Goal: Transaction & Acquisition: Purchase product/service

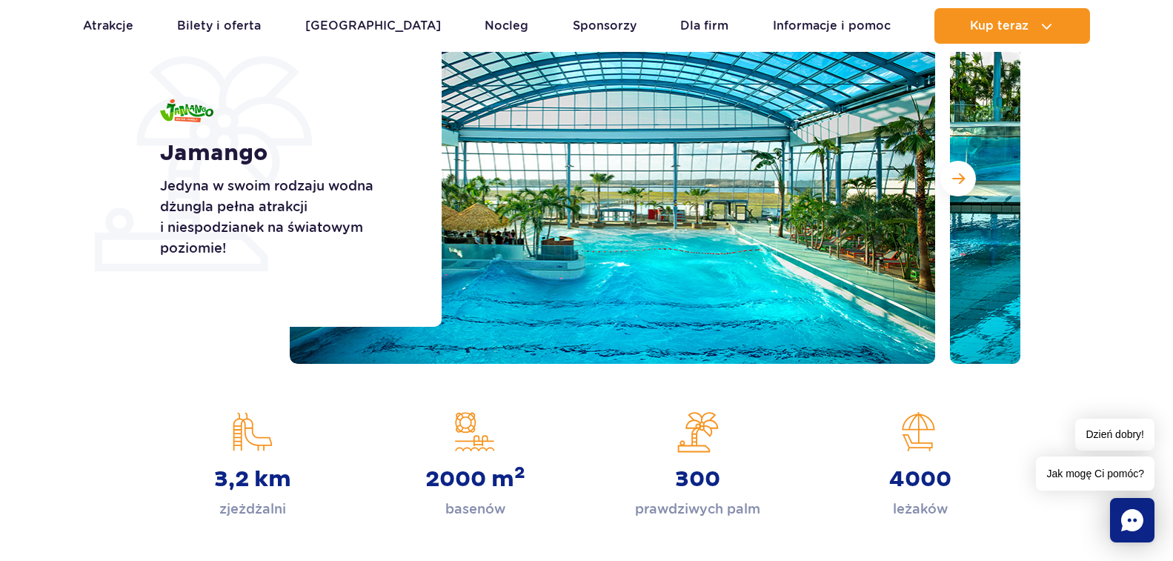
scroll to position [247, 0]
click at [948, 179] on button "Następny slajd" at bounding box center [958, 179] width 36 height 36
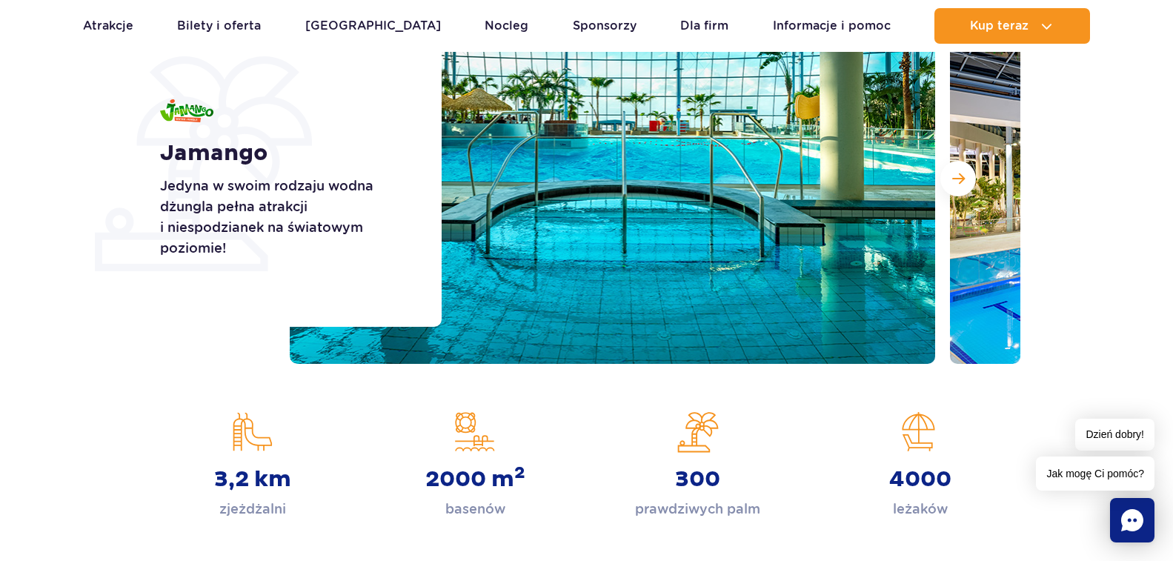
click at [948, 179] on button "Następny slajd" at bounding box center [958, 179] width 36 height 36
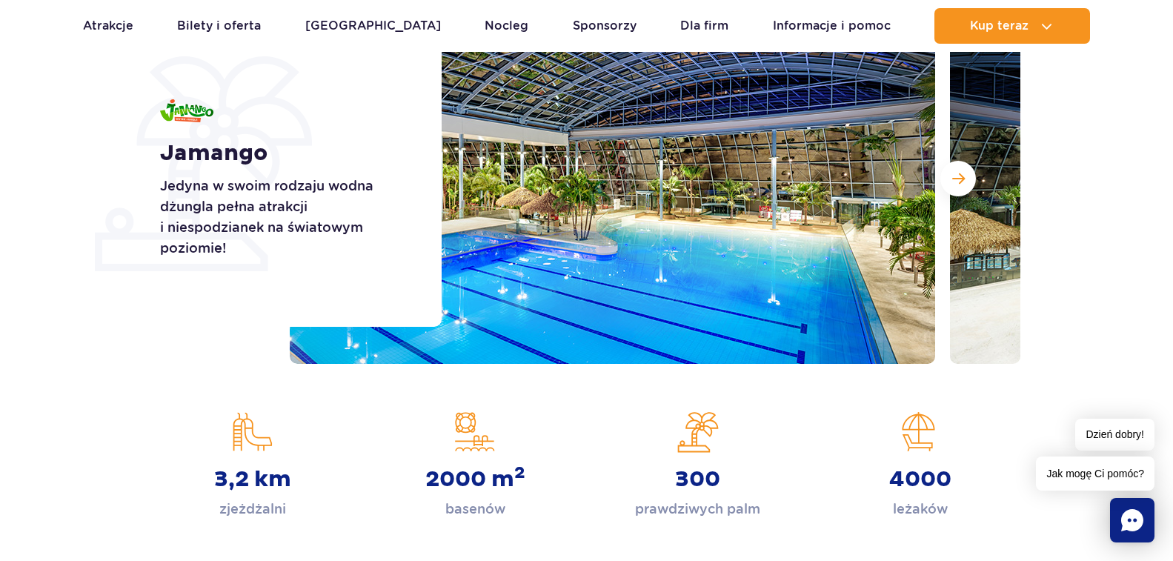
click at [948, 179] on button "Następny slajd" at bounding box center [958, 179] width 36 height 36
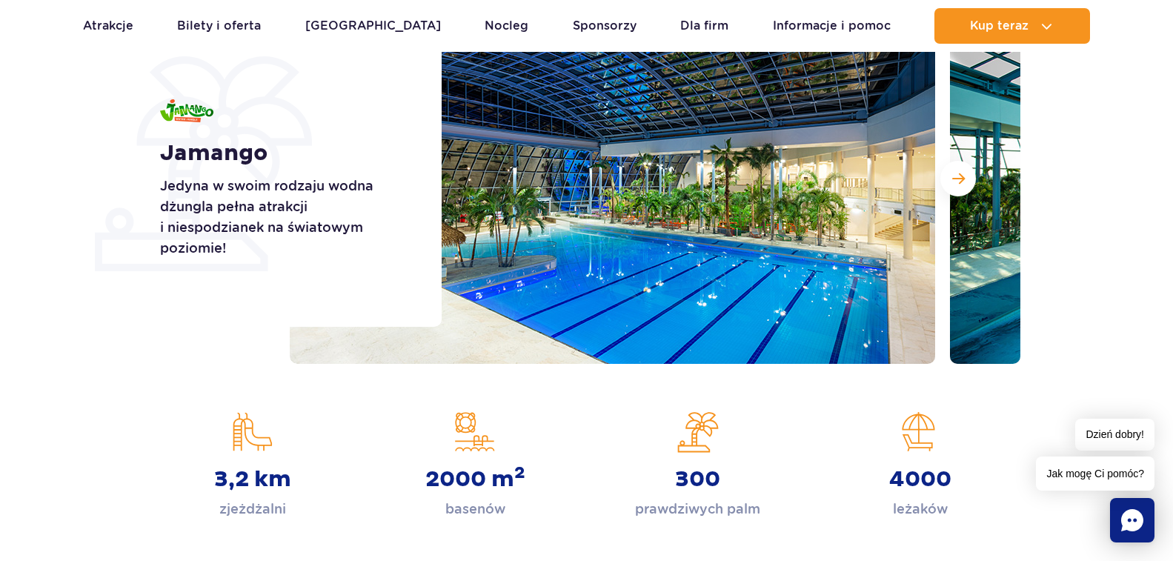
click at [948, 179] on button "Następny slajd" at bounding box center [958, 179] width 36 height 36
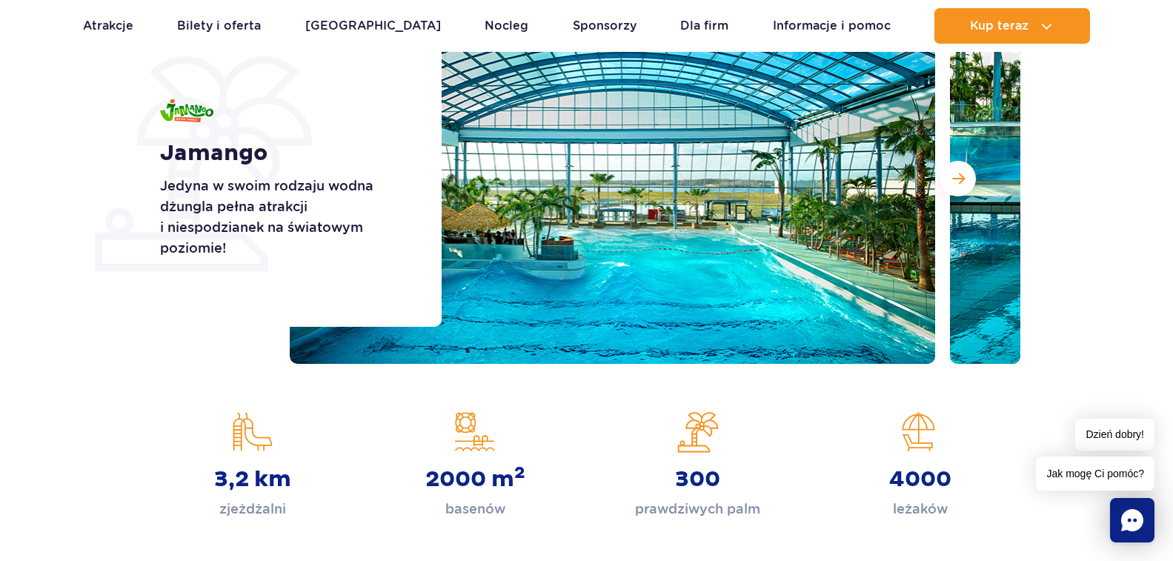
click at [948, 179] on button "Następny slajd" at bounding box center [958, 179] width 36 height 36
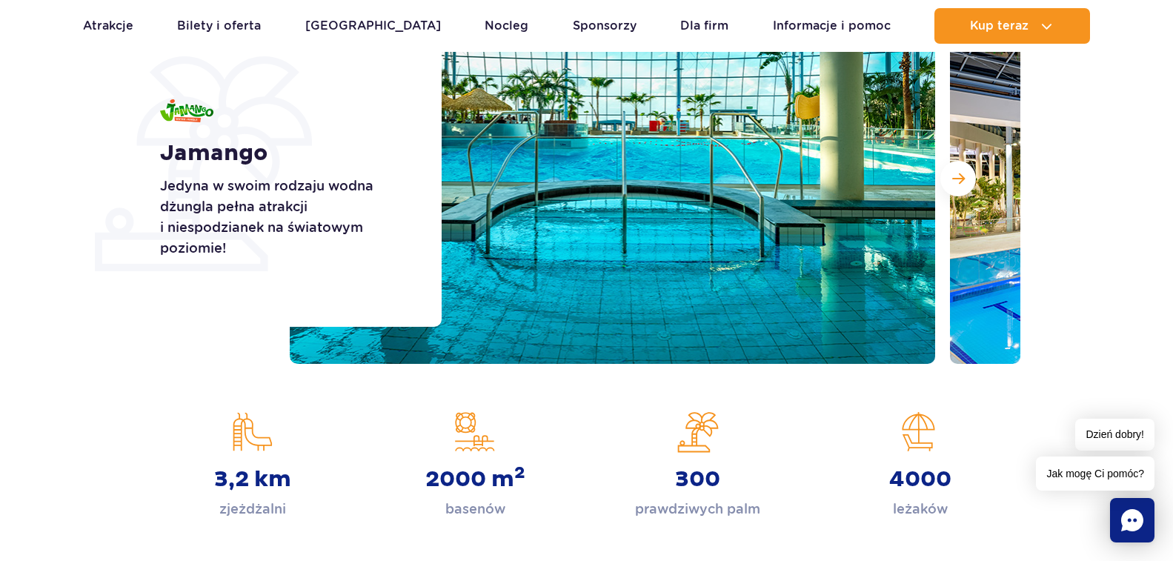
click at [948, 179] on button "Następny slajd" at bounding box center [958, 179] width 36 height 36
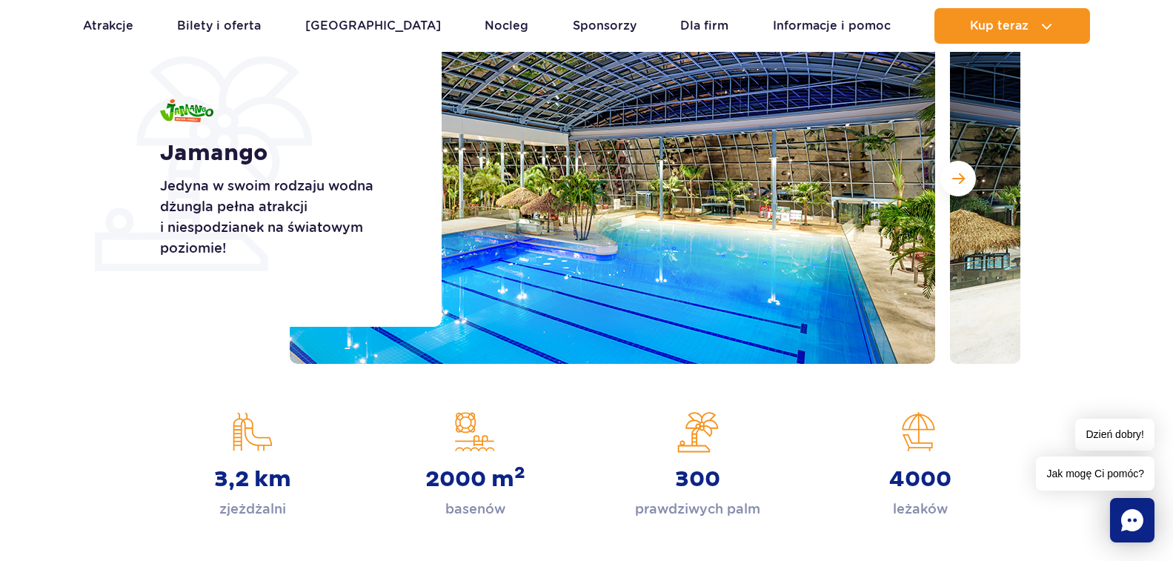
click at [948, 179] on button "Następny slajd" at bounding box center [958, 179] width 36 height 36
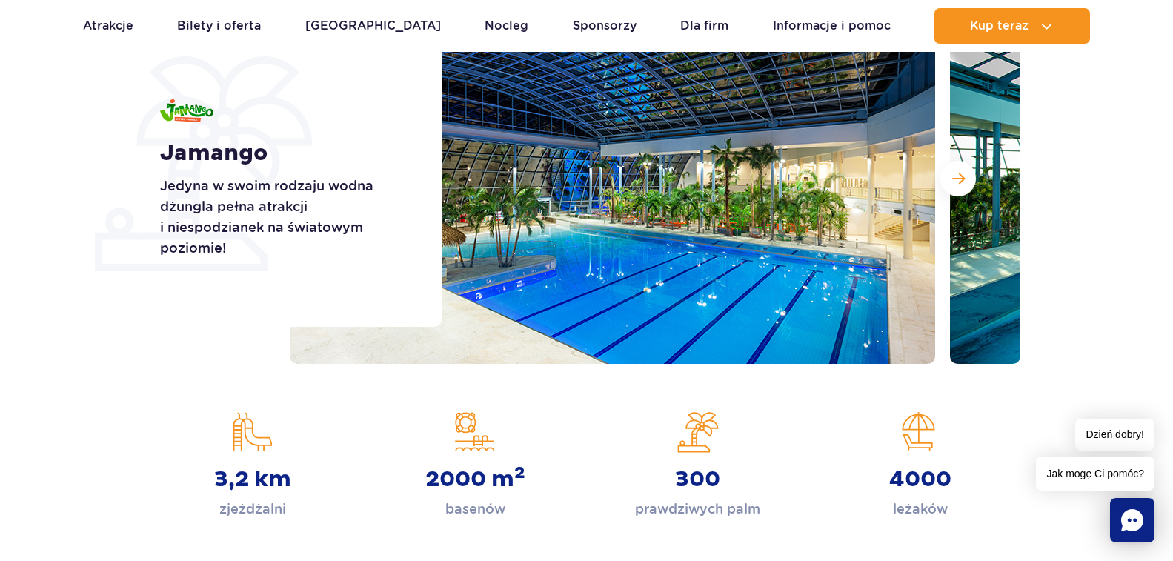
click at [948, 179] on button "Następny slajd" at bounding box center [958, 179] width 36 height 36
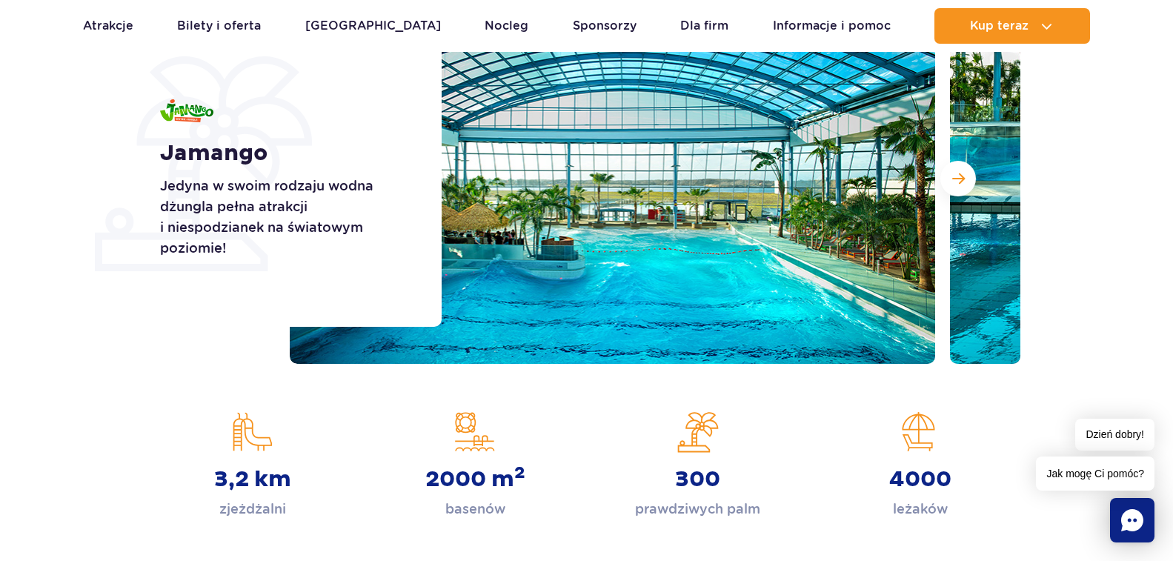
click at [948, 179] on button "Następny slajd" at bounding box center [958, 179] width 36 height 36
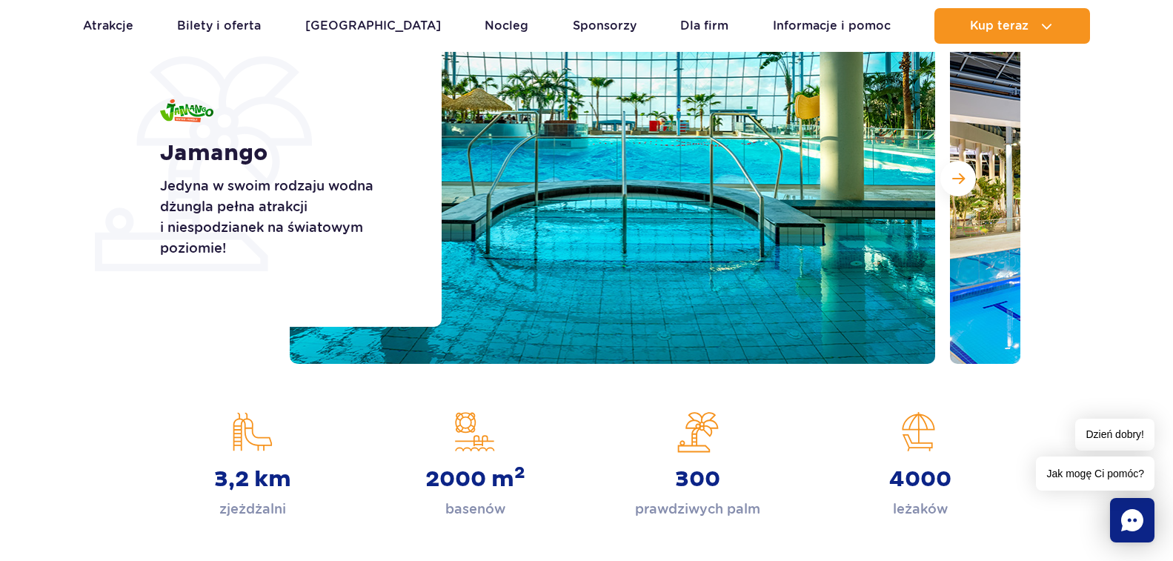
click at [948, 179] on button "Następny slajd" at bounding box center [958, 179] width 36 height 36
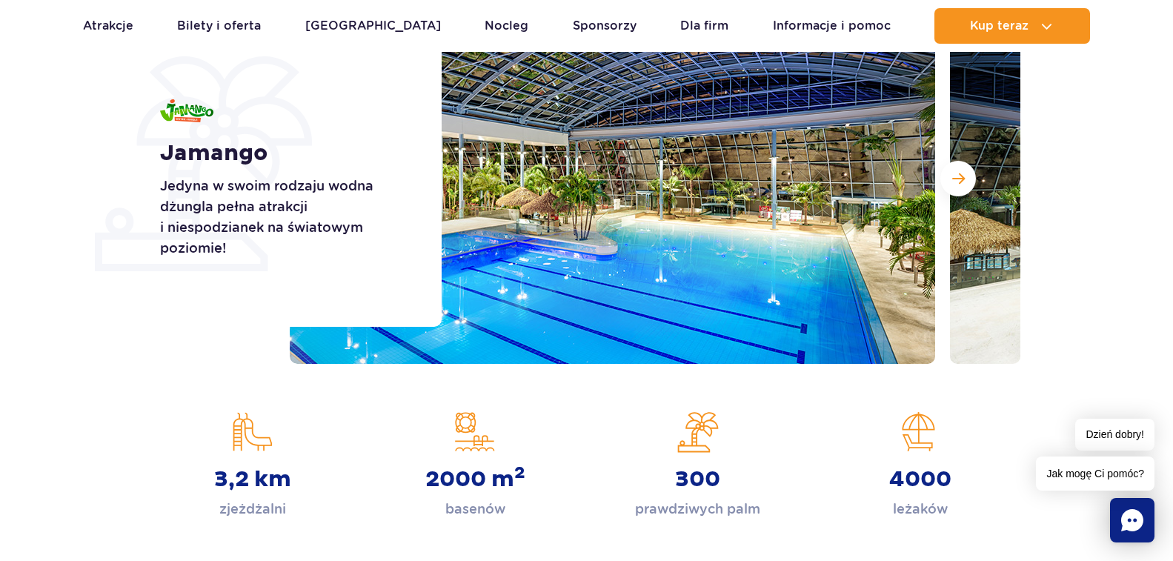
click at [948, 179] on button "Następny slajd" at bounding box center [958, 179] width 36 height 36
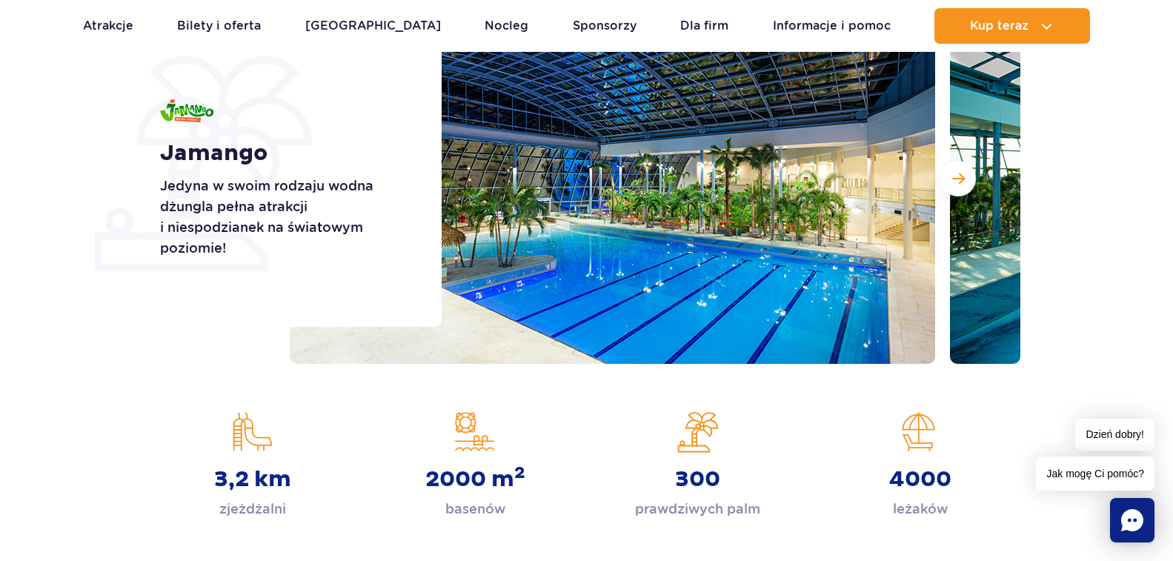
click at [948, 179] on button "Następny slajd" at bounding box center [958, 179] width 36 height 36
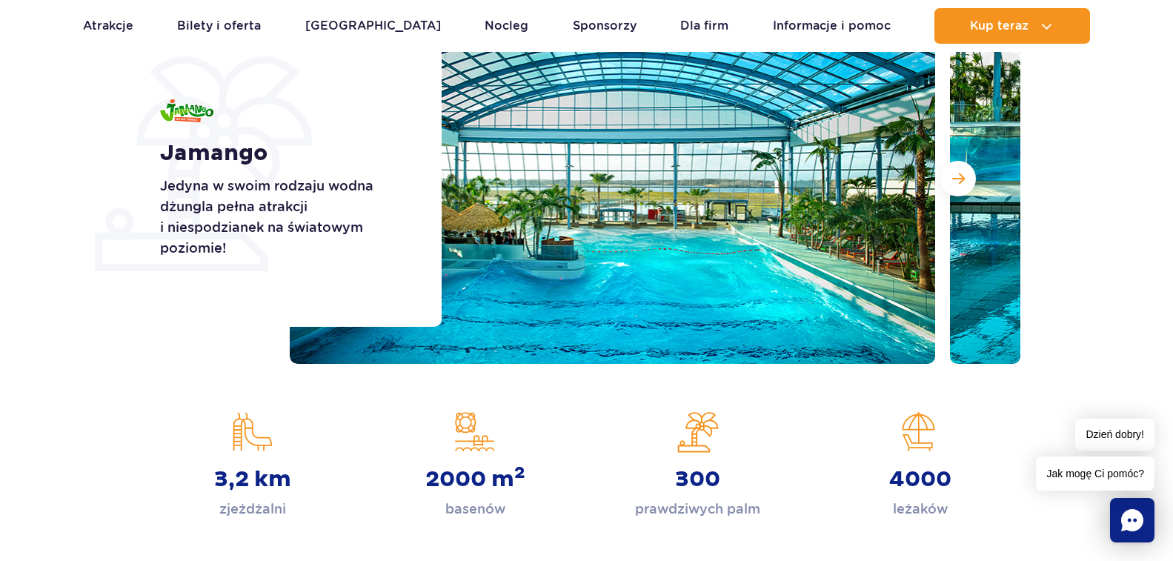
click at [948, 179] on button "Następny slajd" at bounding box center [958, 179] width 36 height 36
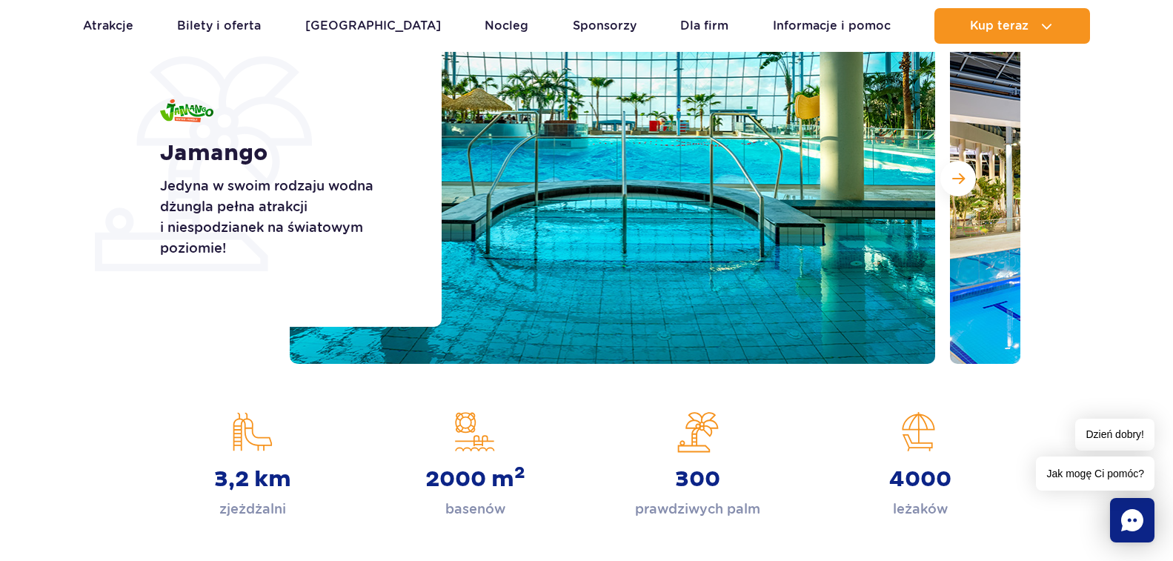
click at [948, 179] on button "Następny slajd" at bounding box center [958, 179] width 36 height 36
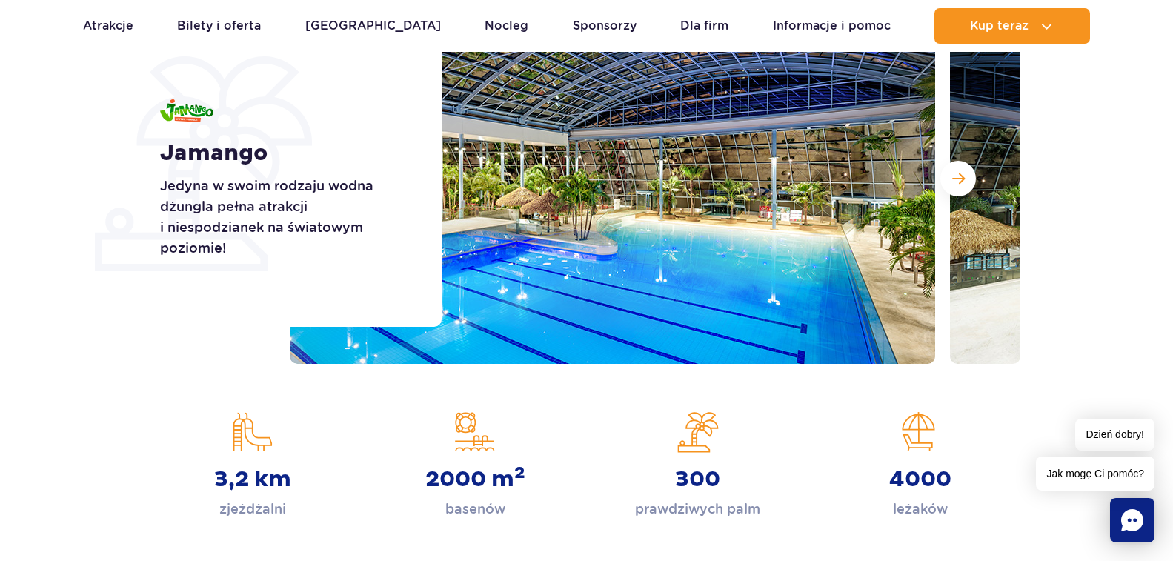
click at [948, 179] on button "Następny slajd" at bounding box center [958, 179] width 36 height 36
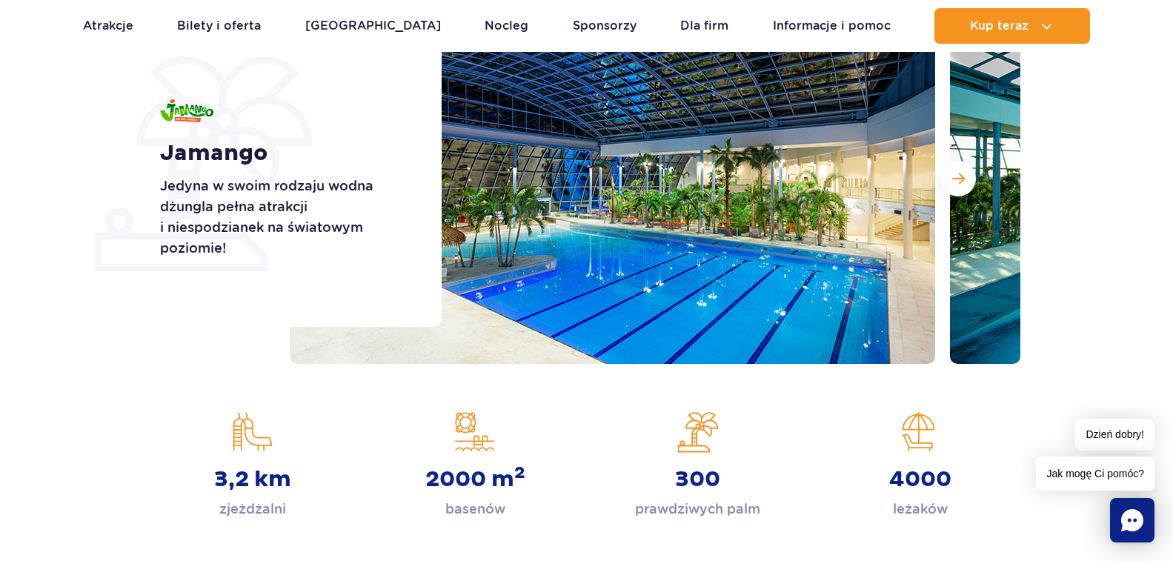
click at [948, 179] on button "Następny slajd" at bounding box center [958, 179] width 36 height 36
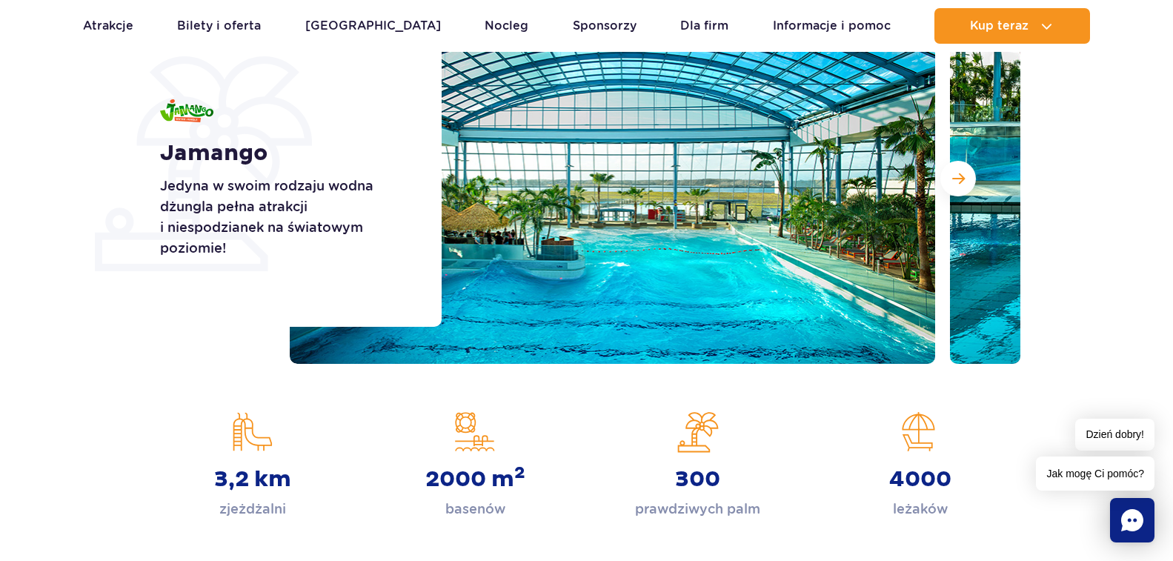
click at [948, 179] on button "Następny slajd" at bounding box center [958, 179] width 36 height 36
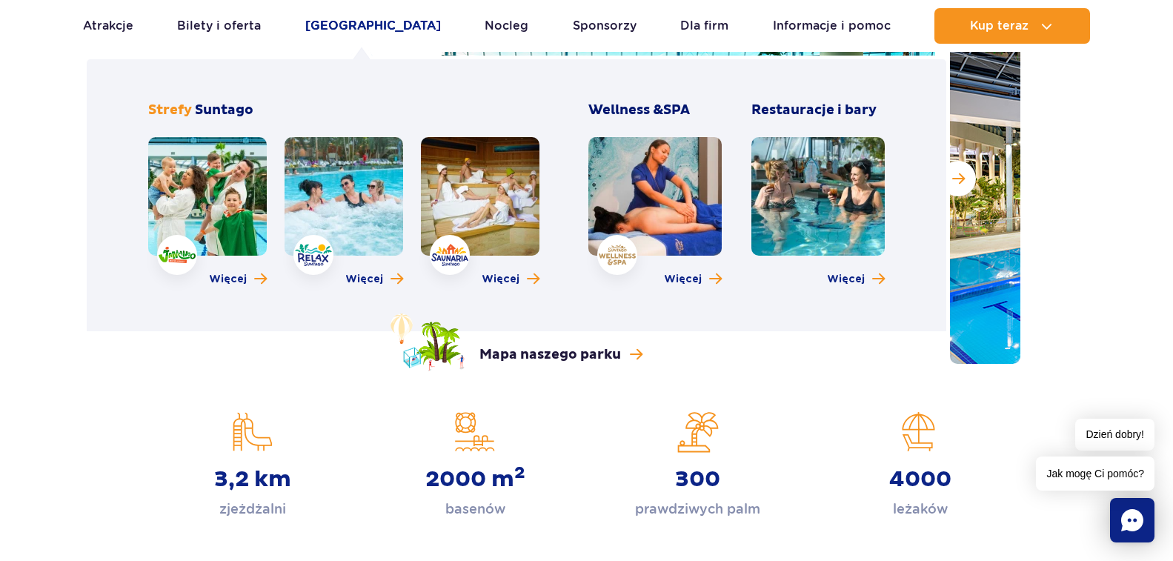
click at [337, 24] on link "[GEOGRAPHIC_DATA]" at bounding box center [373, 26] width 136 height 36
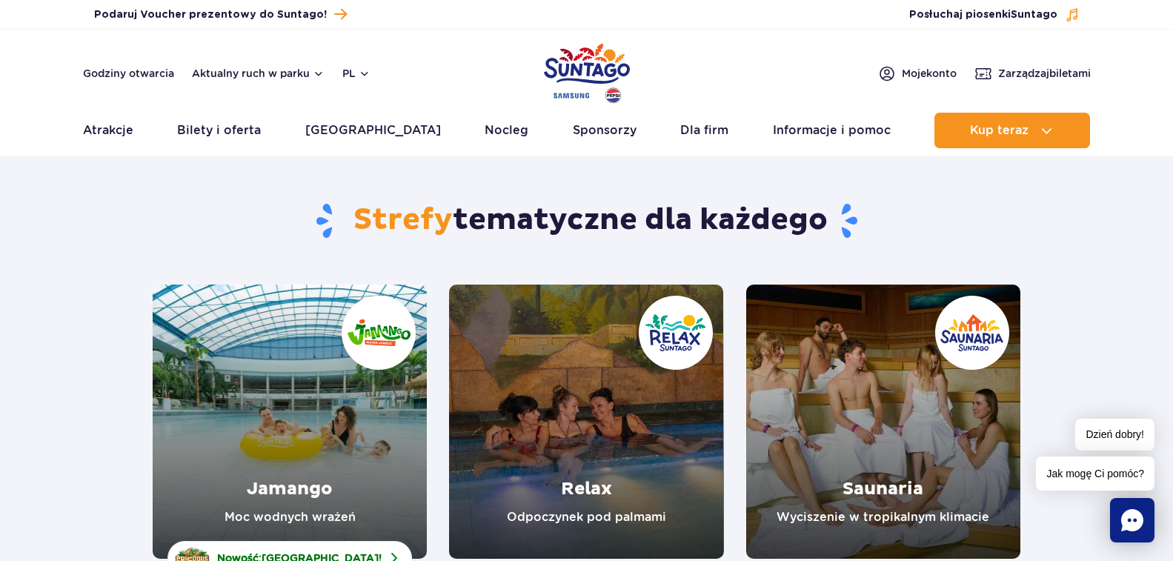
click at [356, 404] on link "Jamango" at bounding box center [290, 422] width 274 height 274
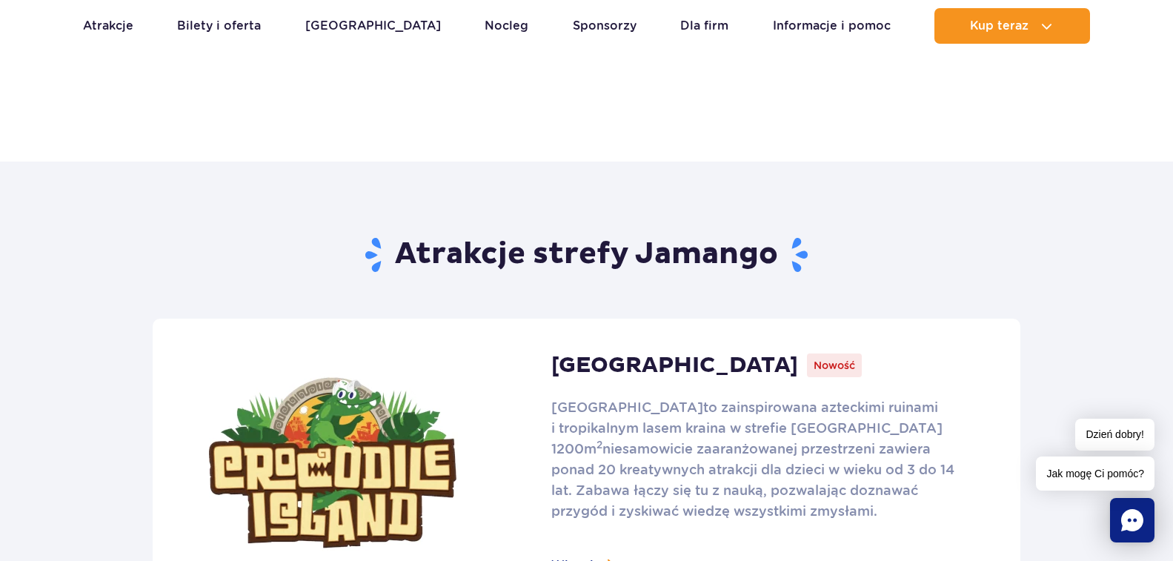
scroll to position [988, 0]
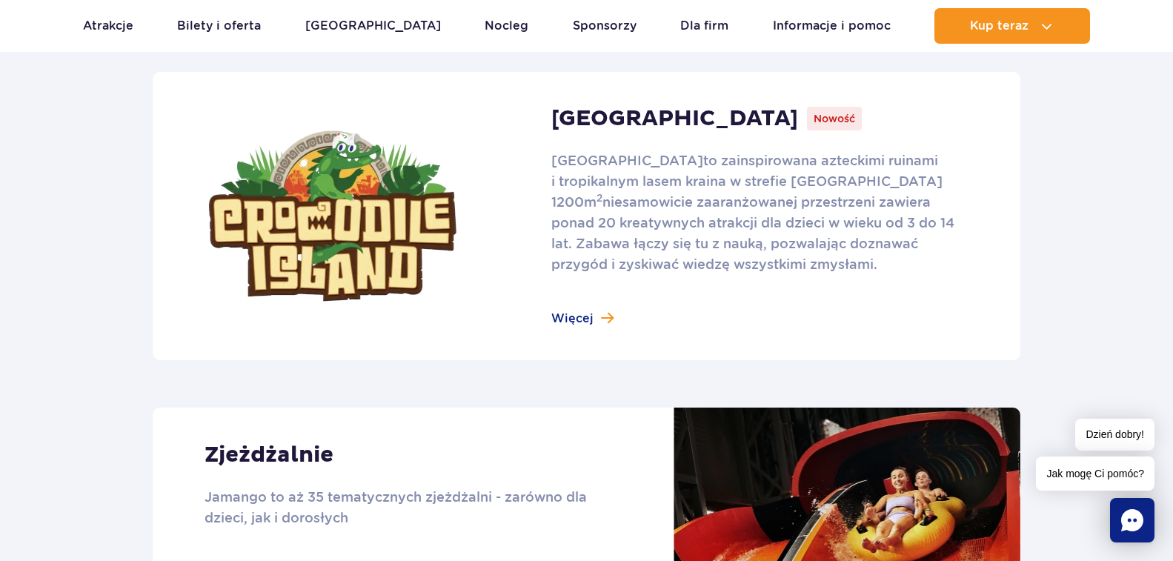
click at [591, 319] on link at bounding box center [587, 216] width 868 height 288
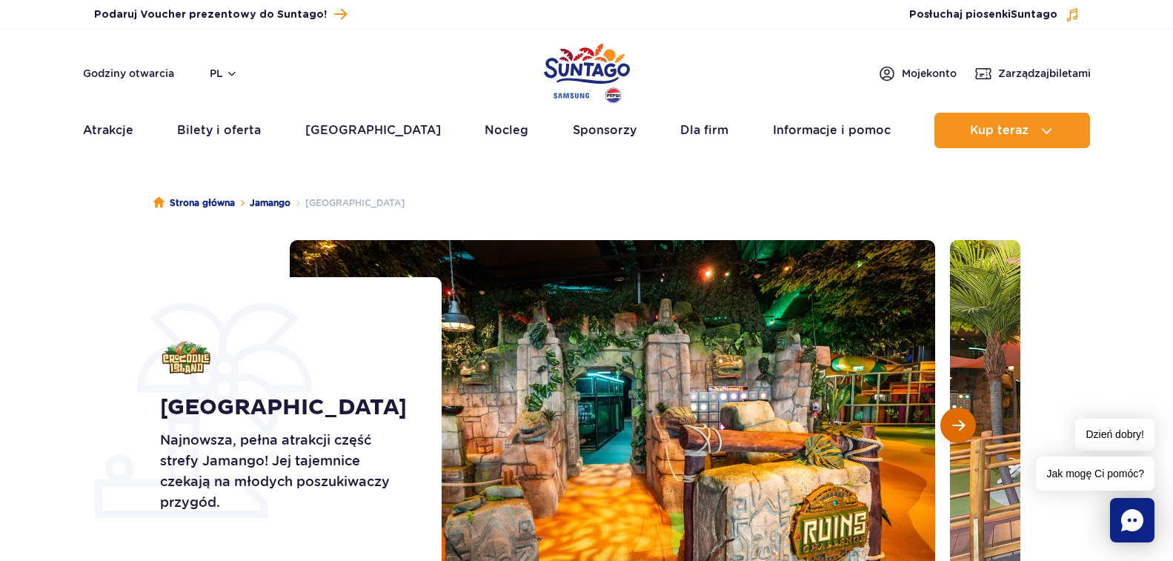
click at [948, 426] on button "Następny slajd" at bounding box center [958, 426] width 36 height 36
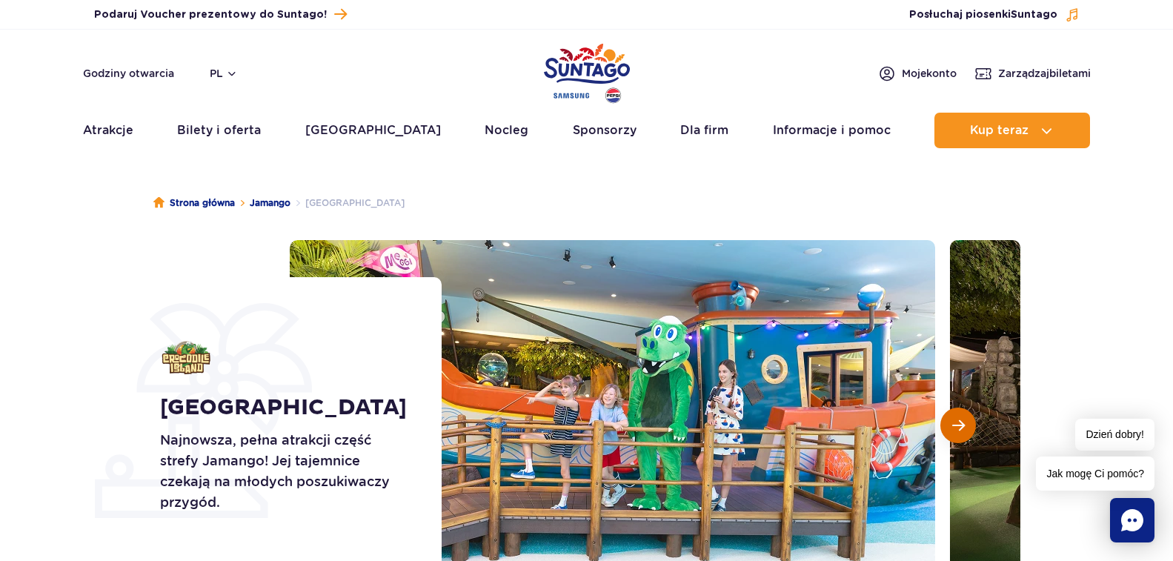
click at [948, 426] on button "Następny slajd" at bounding box center [958, 426] width 36 height 36
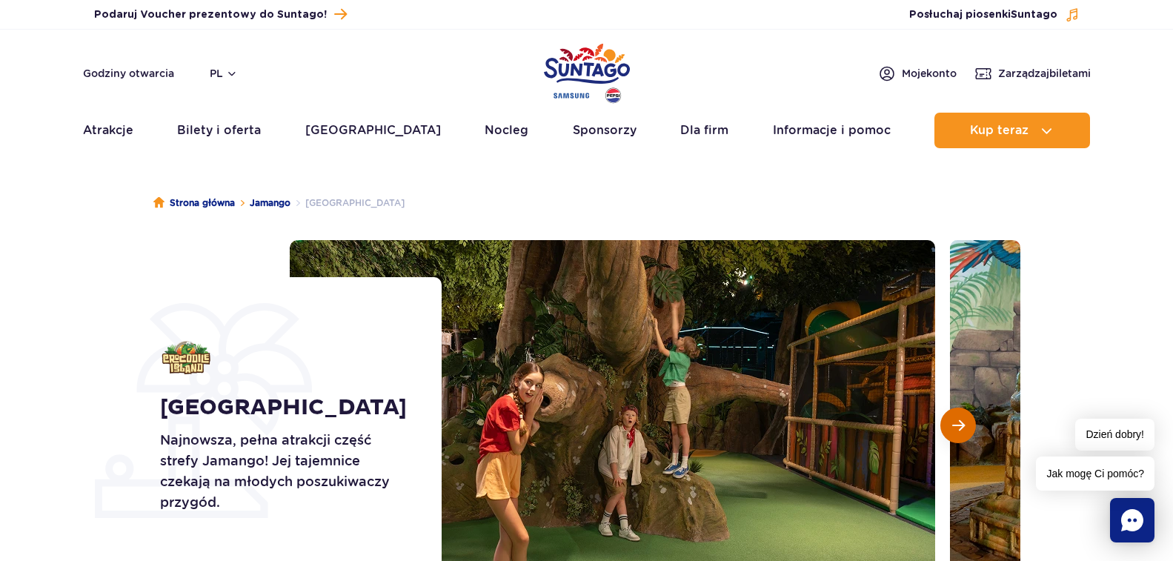
click at [948, 426] on button "Następny slajd" at bounding box center [958, 426] width 36 height 36
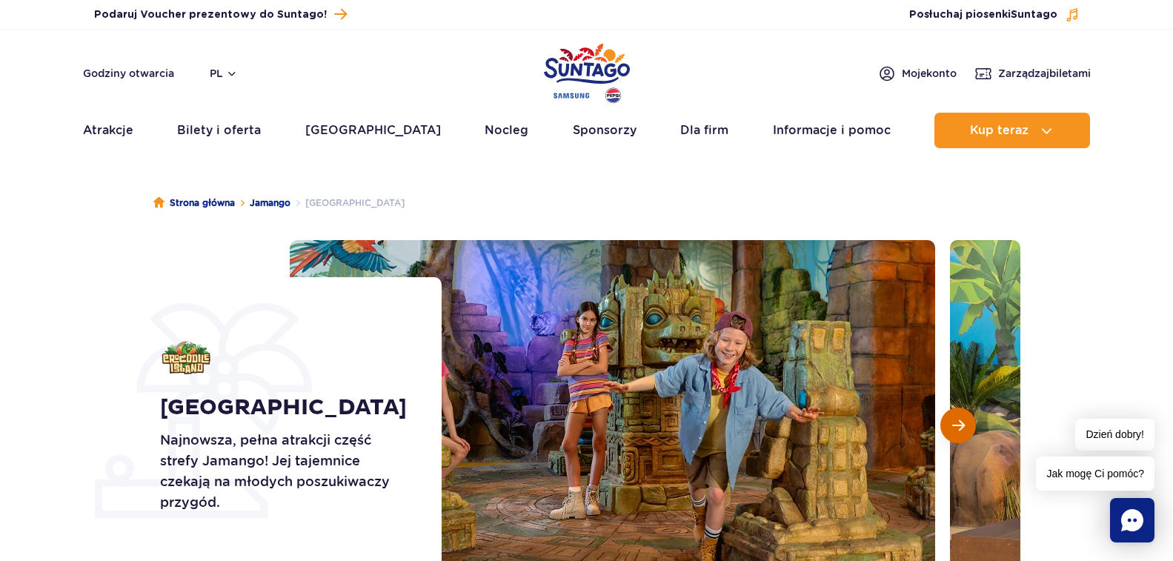
click at [948, 426] on button "Następny slajd" at bounding box center [958, 426] width 36 height 36
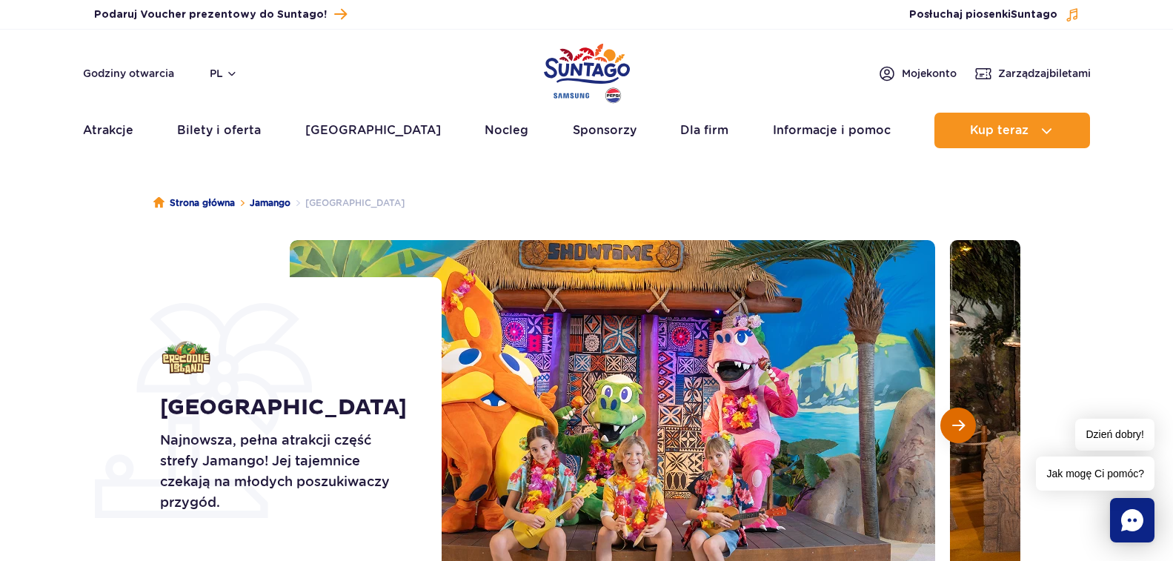
click at [948, 426] on button "Następny slajd" at bounding box center [958, 426] width 36 height 36
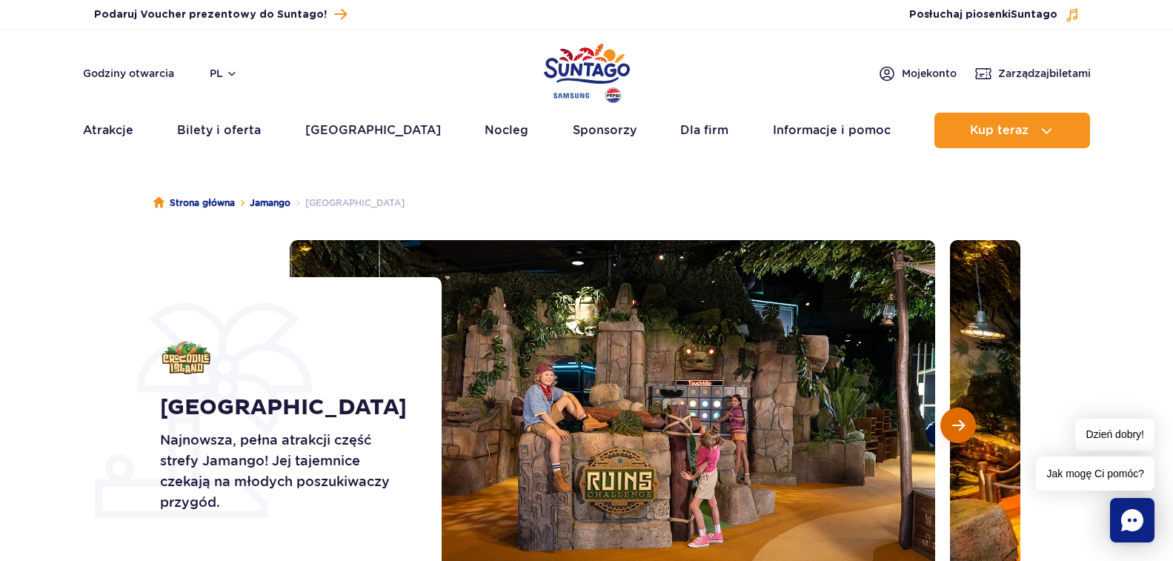
click at [947, 426] on button "Następny slajd" at bounding box center [958, 426] width 36 height 36
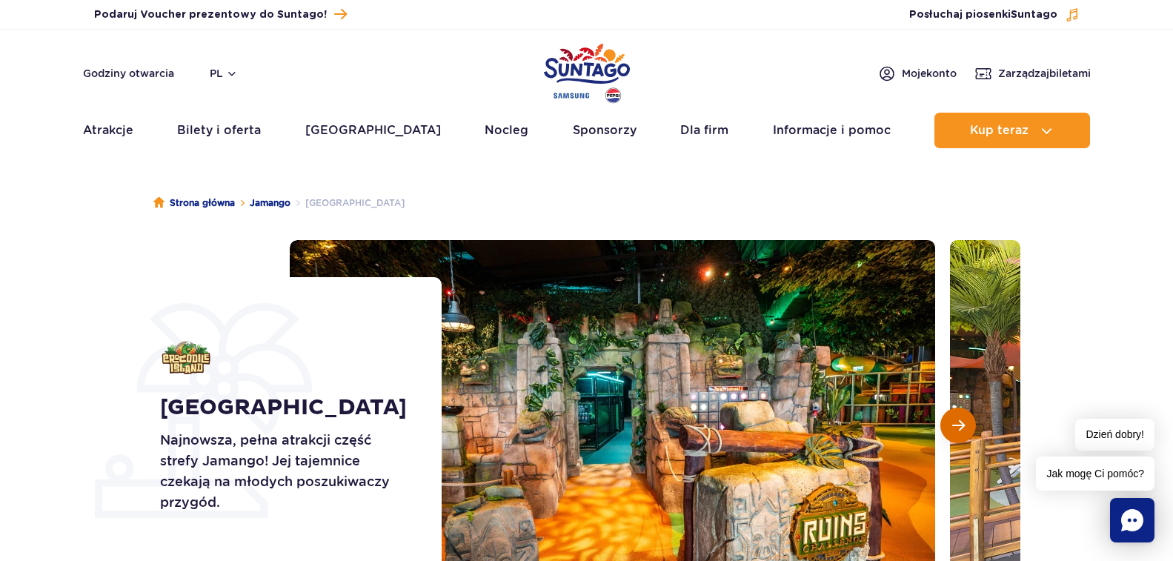
click at [947, 426] on button "Następny slajd" at bounding box center [958, 426] width 36 height 36
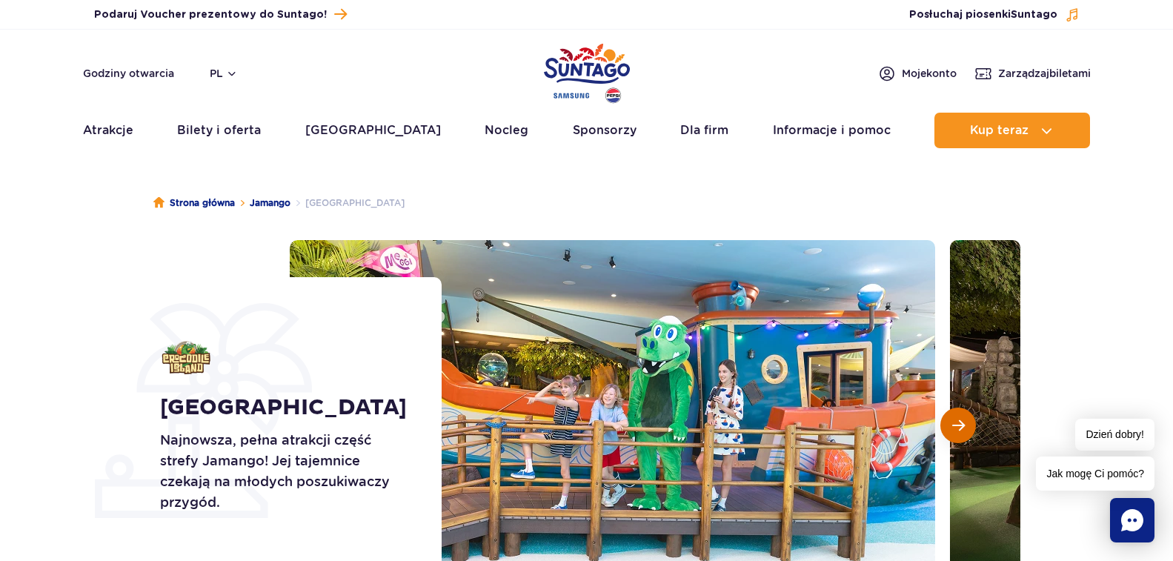
click at [947, 426] on button "Następny slajd" at bounding box center [958, 426] width 36 height 36
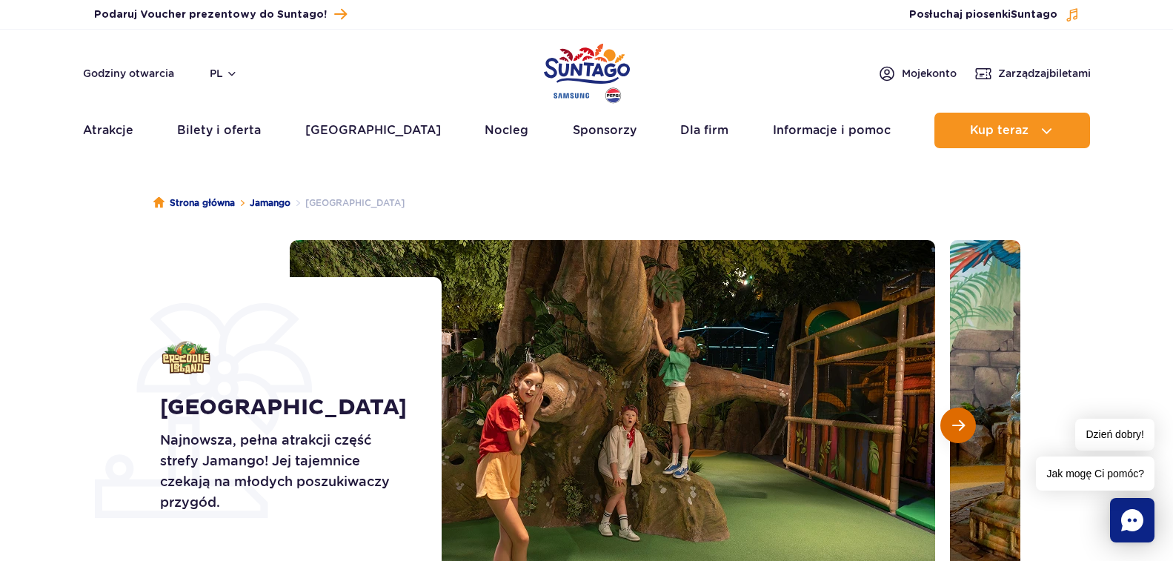
click at [947, 426] on button "Następny slajd" at bounding box center [958, 426] width 36 height 36
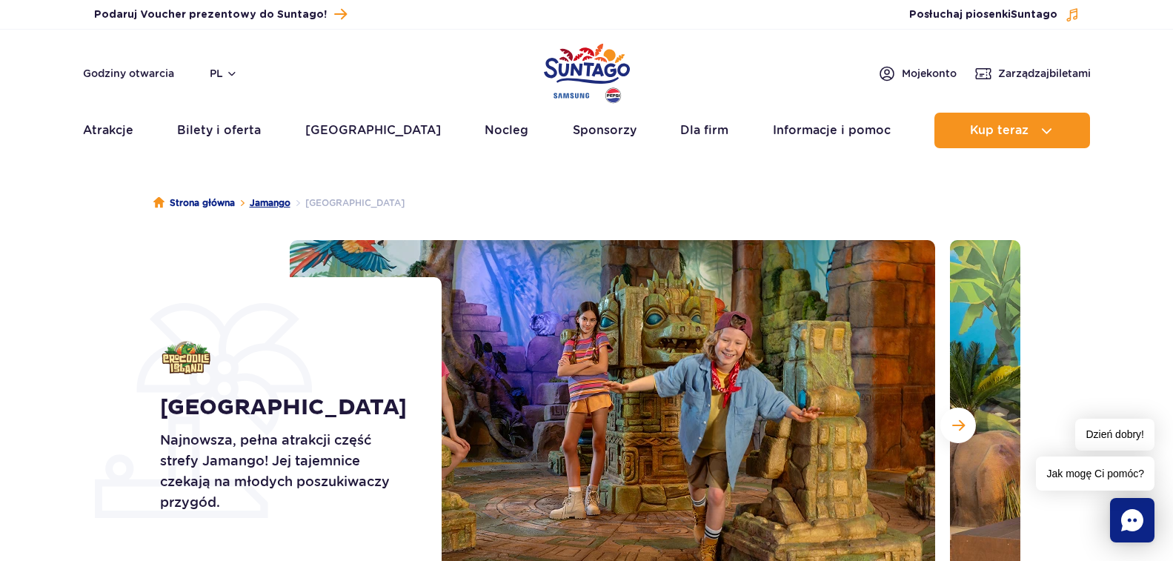
click at [267, 202] on link "Jamango" at bounding box center [270, 203] width 41 height 15
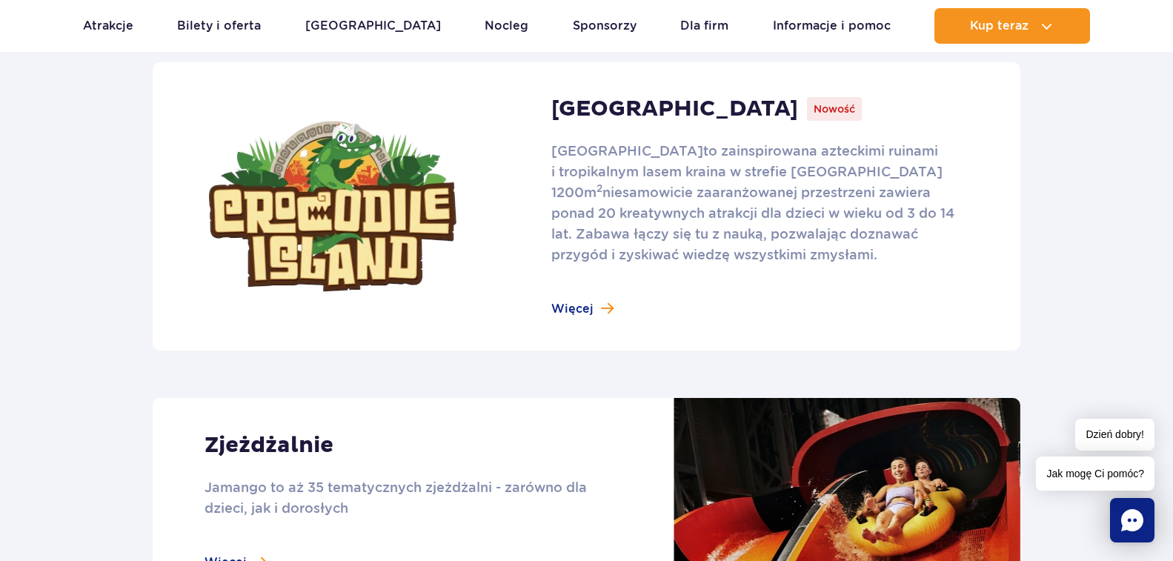
scroll to position [1235, 0]
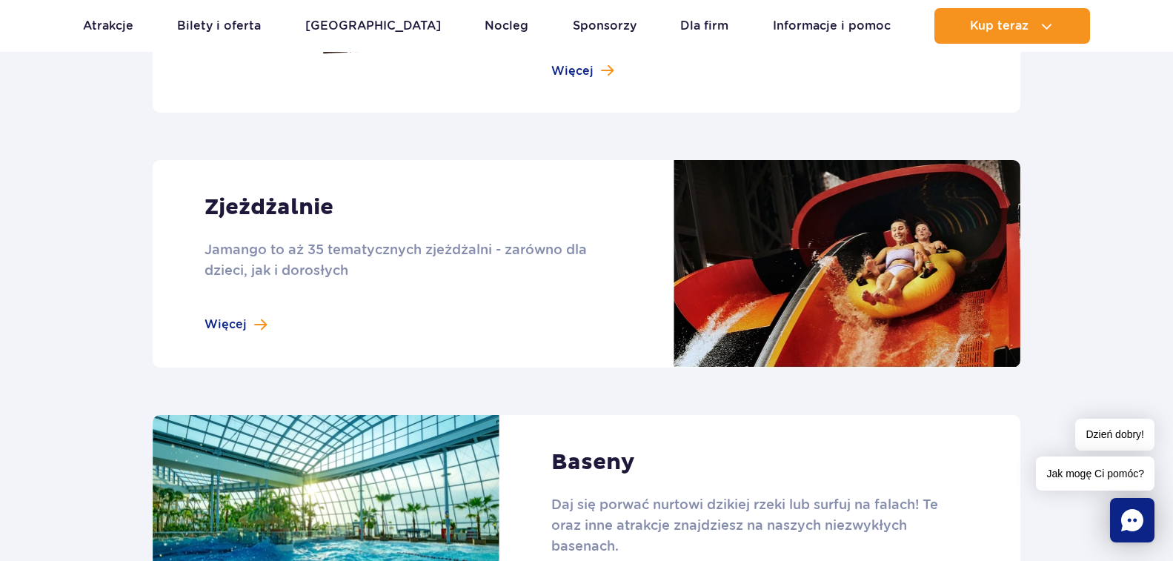
click at [235, 317] on link at bounding box center [587, 263] width 868 height 207
click at [598, 461] on link at bounding box center [587, 529] width 868 height 228
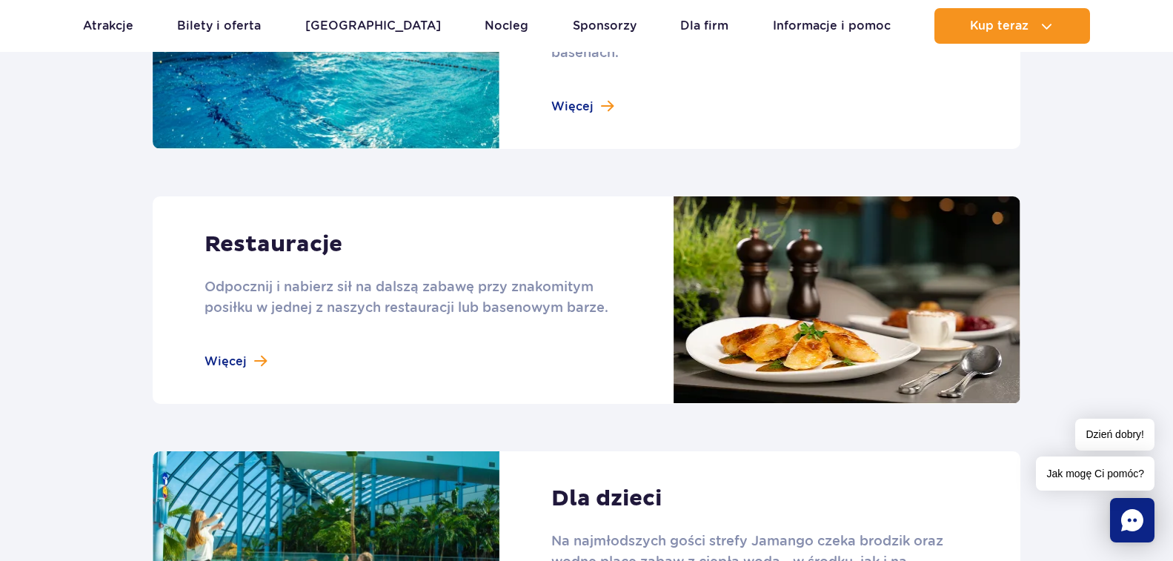
scroll to position [1976, 0]
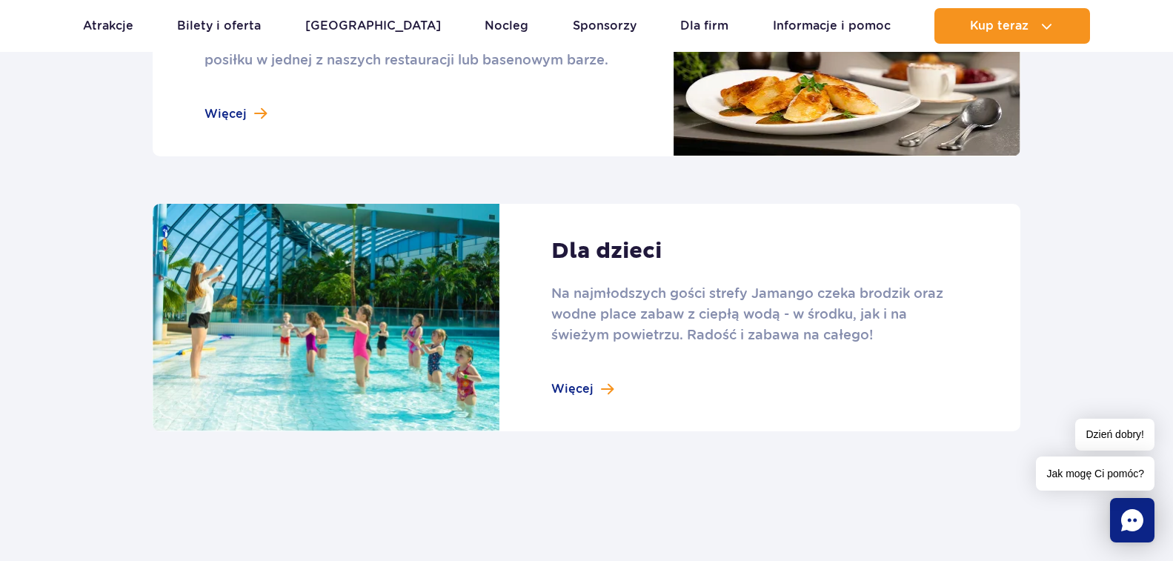
click at [578, 399] on link at bounding box center [587, 318] width 868 height 228
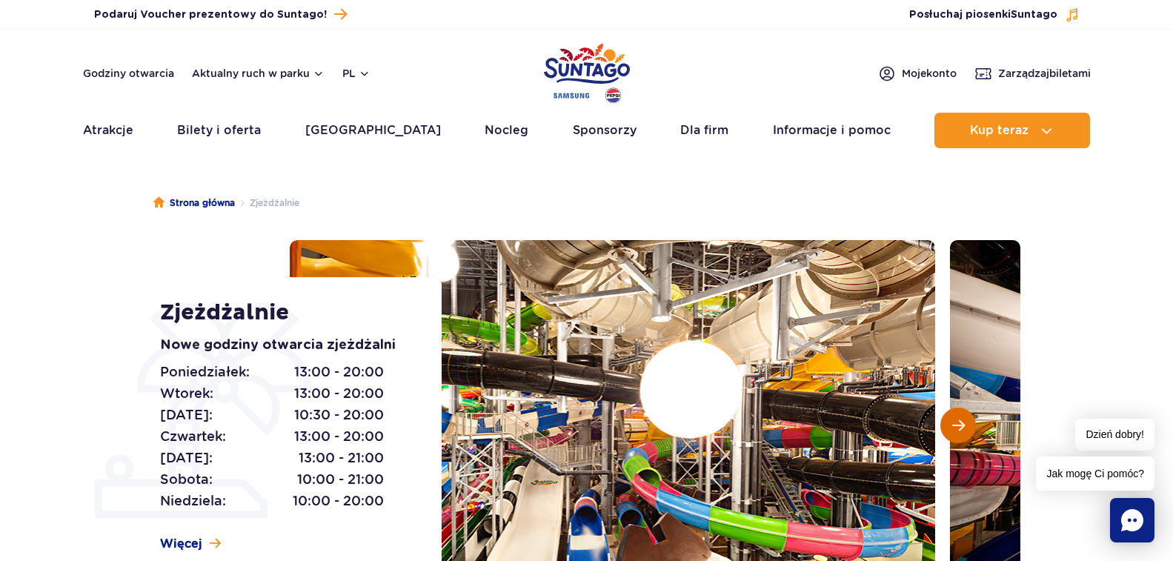
click at [959, 420] on span "Następny slajd" at bounding box center [958, 425] width 13 height 13
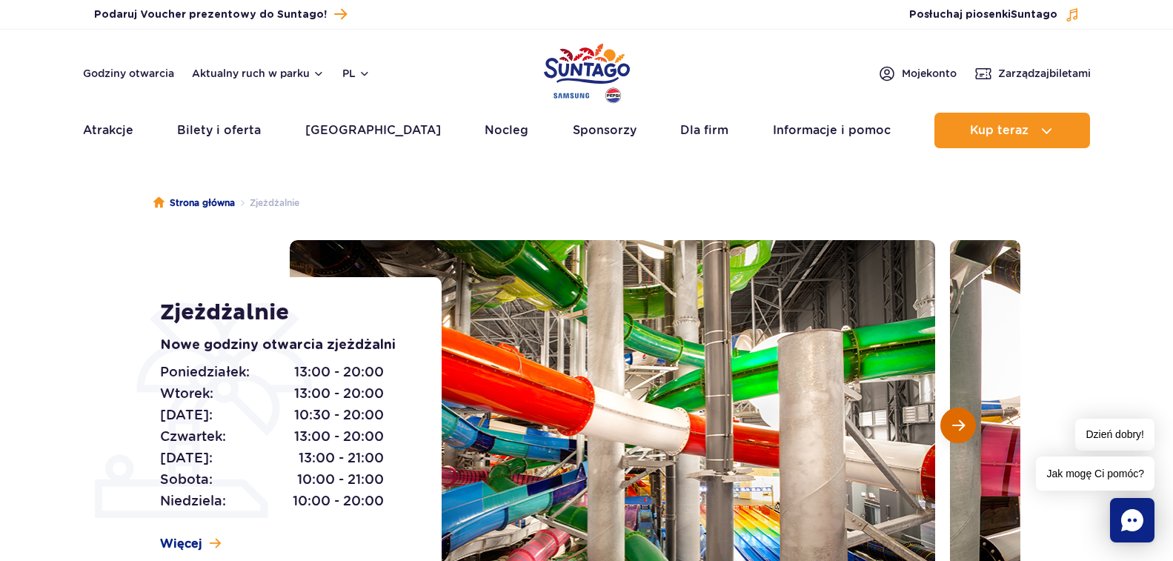
click at [959, 420] on span "Następny slajd" at bounding box center [958, 425] width 13 height 13
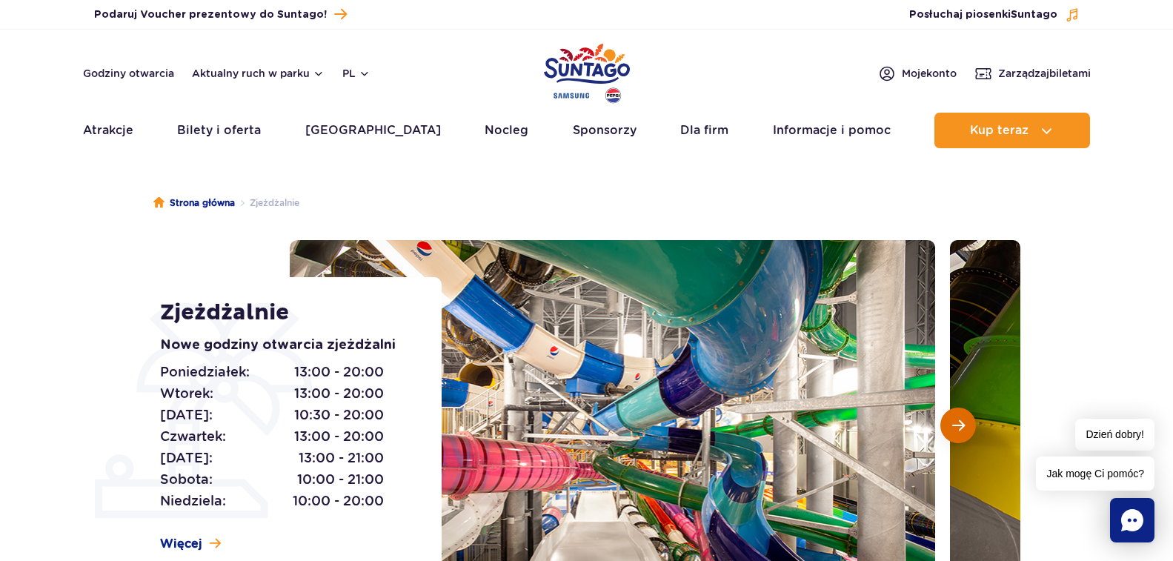
click at [960, 419] on span "Następny slajd" at bounding box center [958, 425] width 13 height 13
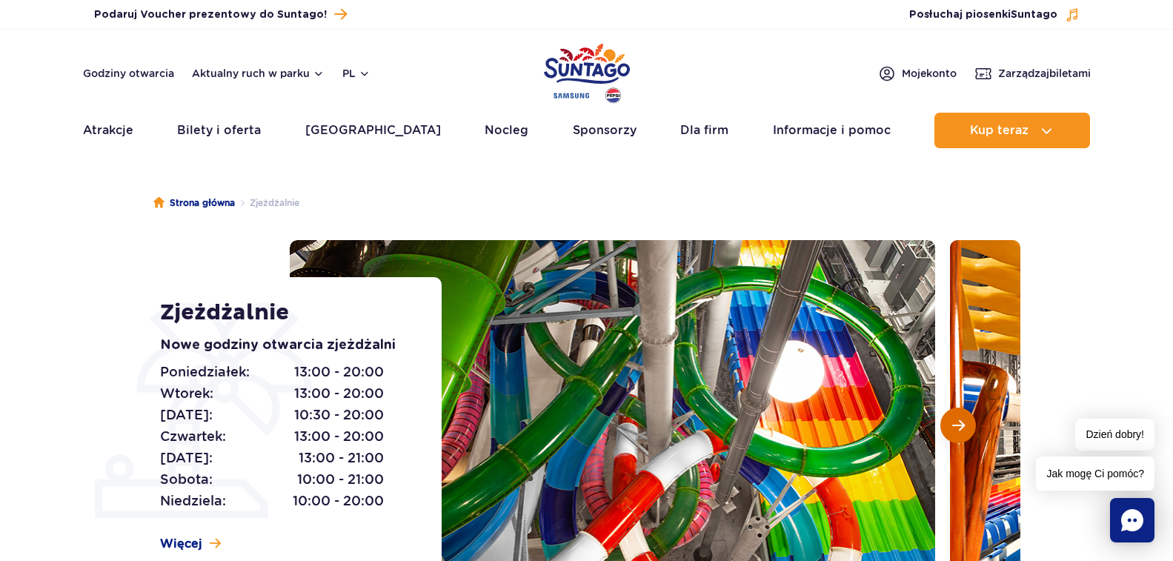
click at [959, 419] on span "Następny slajd" at bounding box center [958, 425] width 13 height 13
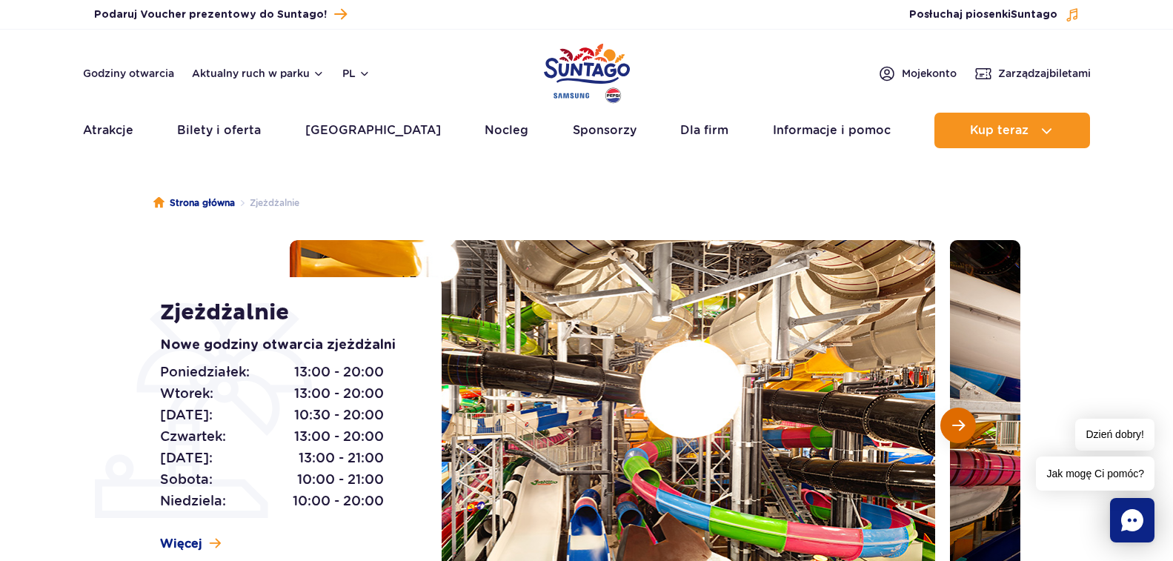
click at [959, 419] on span "Następny slajd" at bounding box center [958, 425] width 13 height 13
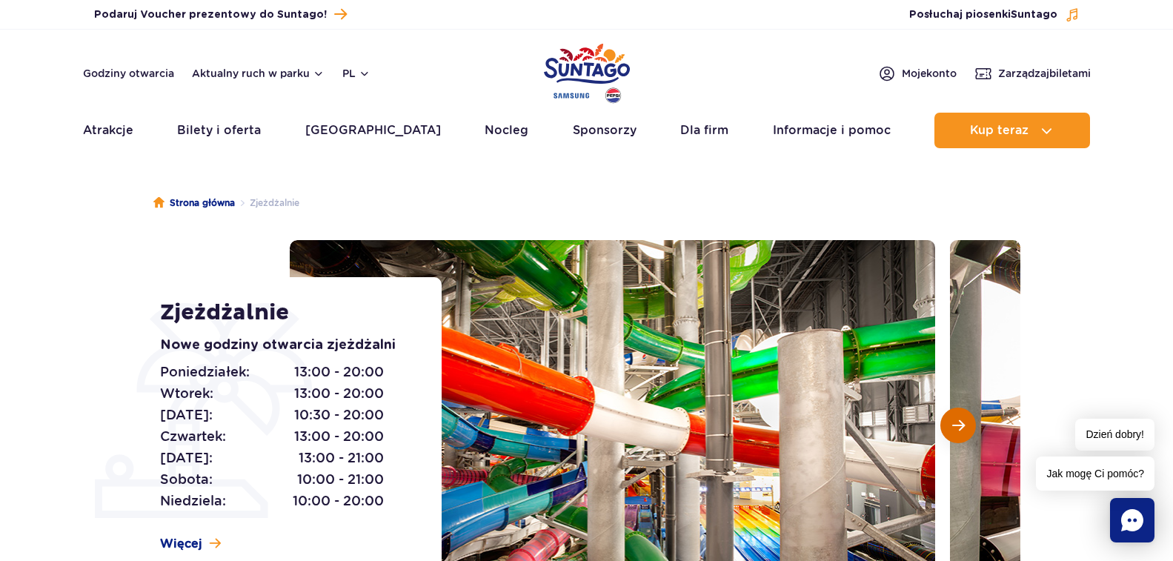
click at [958, 419] on span "Następny slajd" at bounding box center [958, 425] width 13 height 13
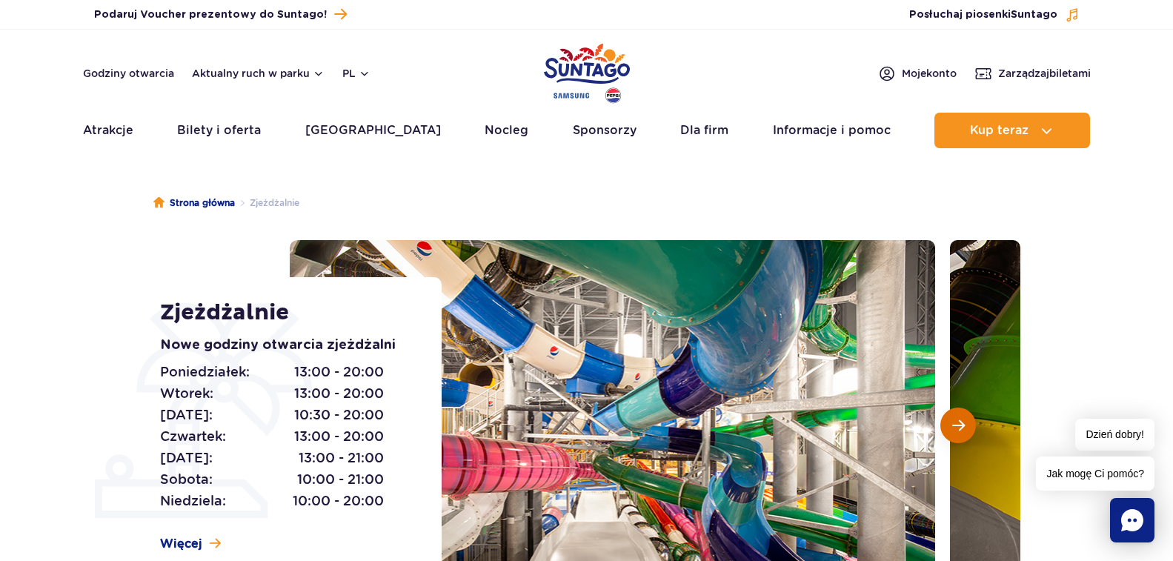
click at [958, 419] on span "Następny slajd" at bounding box center [958, 425] width 13 height 13
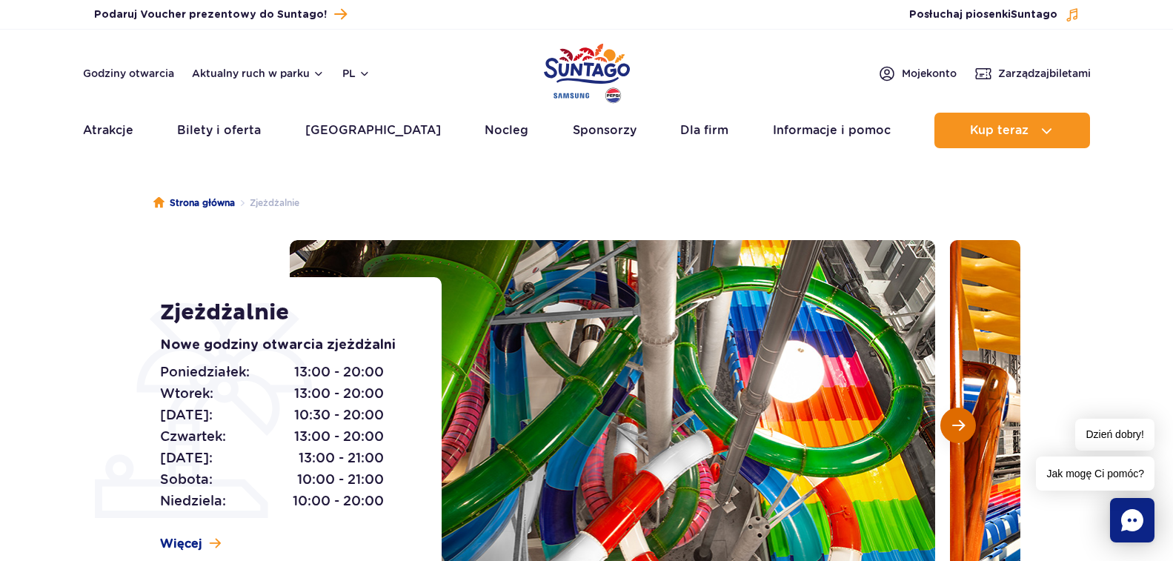
click at [957, 419] on span "Następny slajd" at bounding box center [958, 425] width 13 height 13
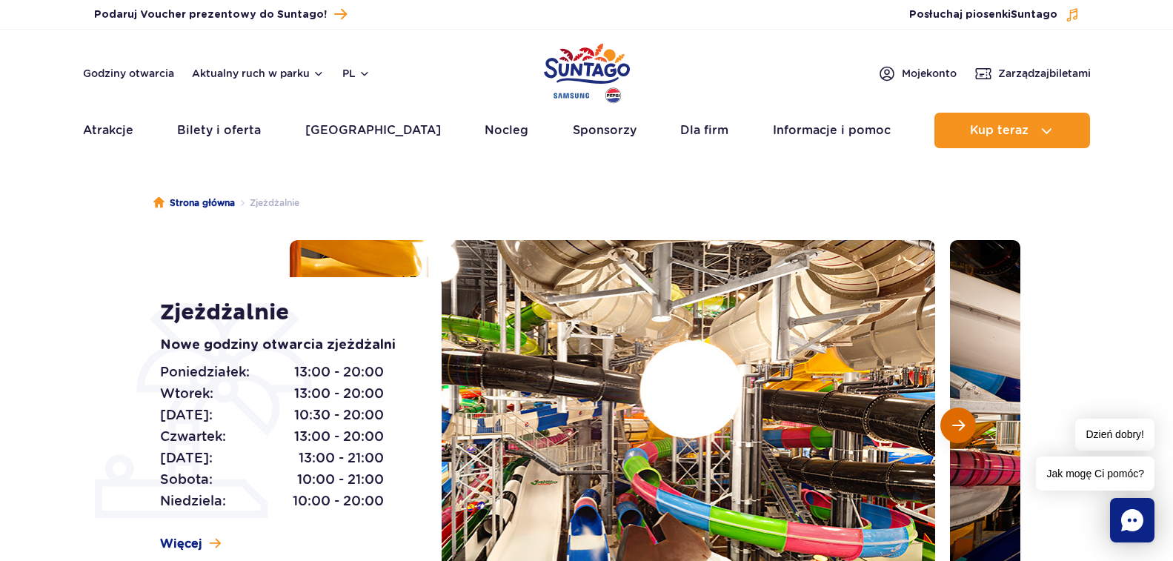
click at [957, 419] on span "Następny slajd" at bounding box center [958, 425] width 13 height 13
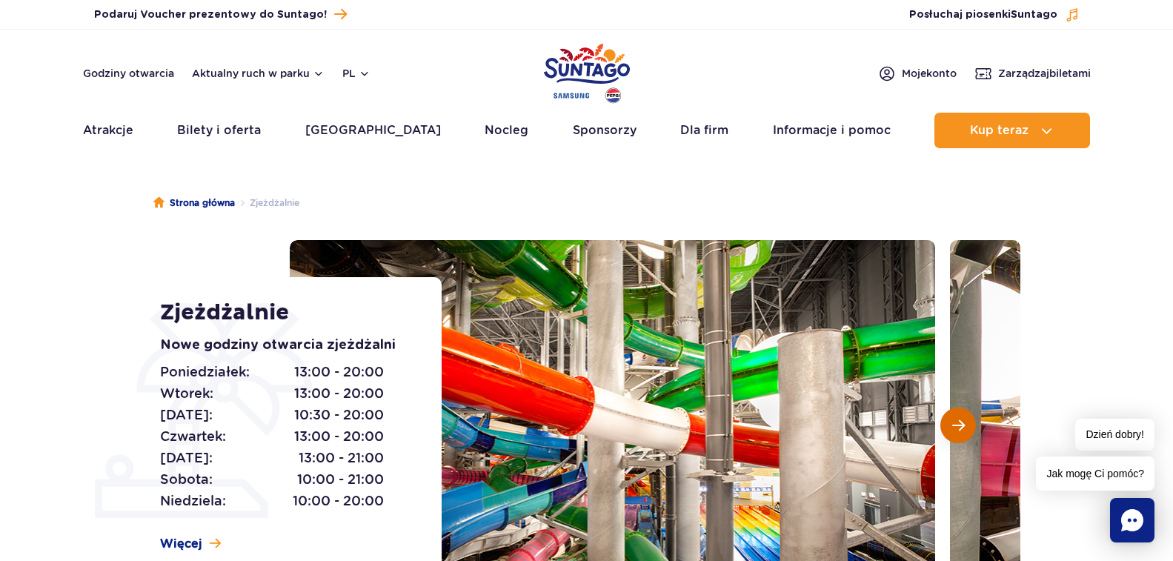
click at [957, 419] on span "Następny slajd" at bounding box center [958, 425] width 13 height 13
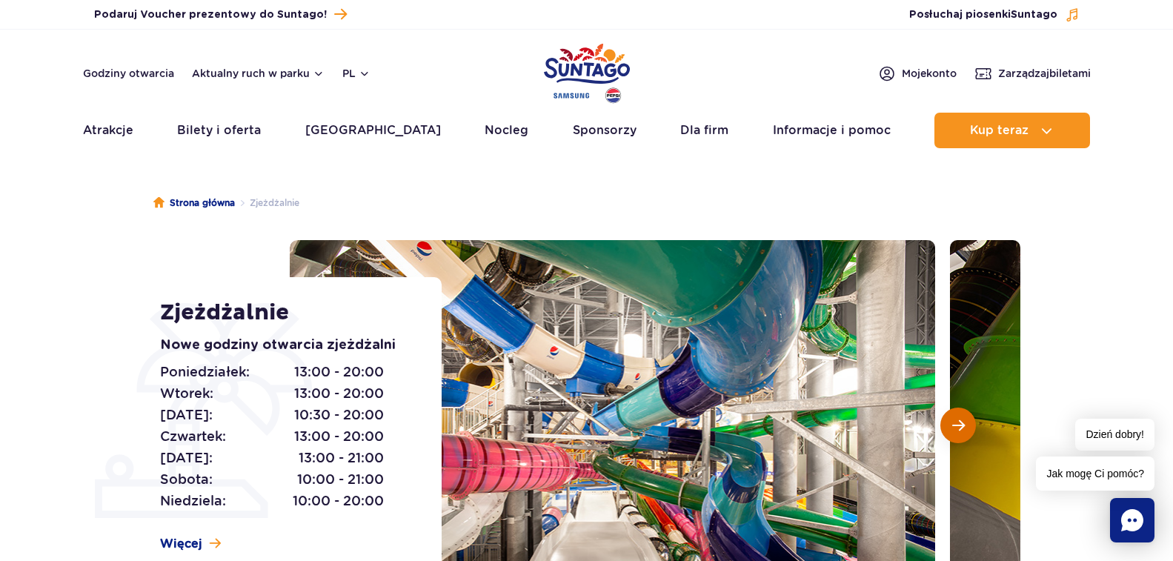
click at [957, 419] on span "Następny slajd" at bounding box center [958, 425] width 13 height 13
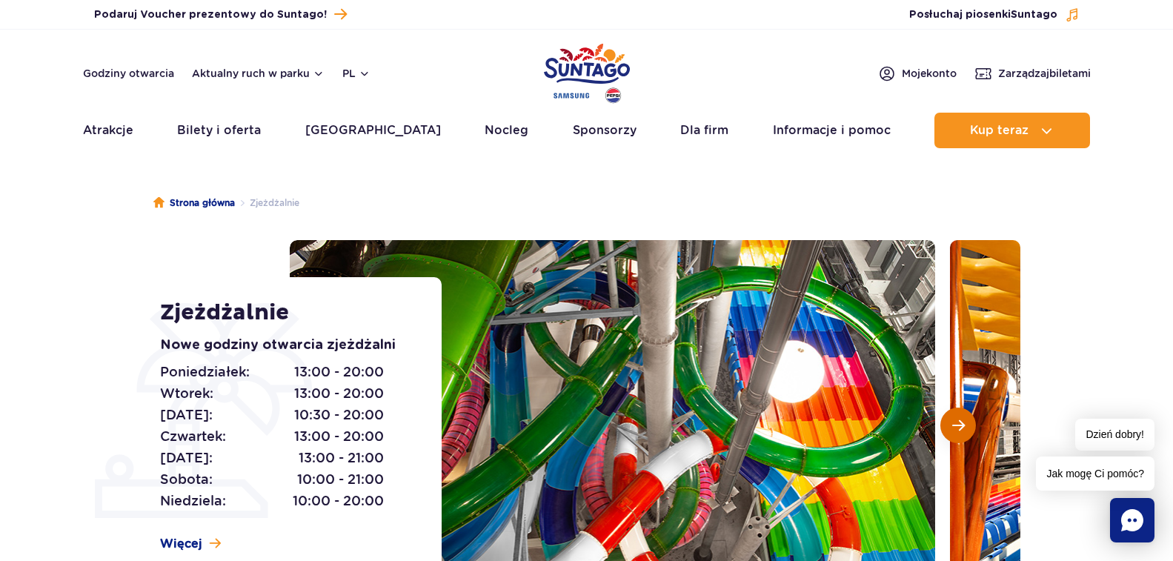
click at [956, 419] on span "Następny slajd" at bounding box center [958, 425] width 13 height 13
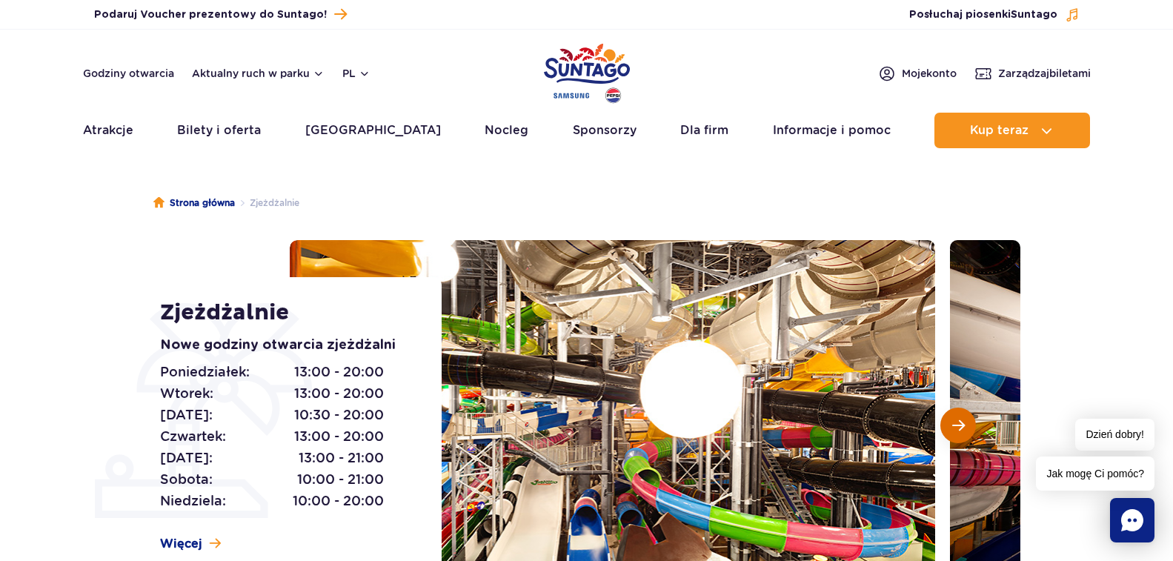
click at [956, 419] on span "Następny slajd" at bounding box center [958, 425] width 13 height 13
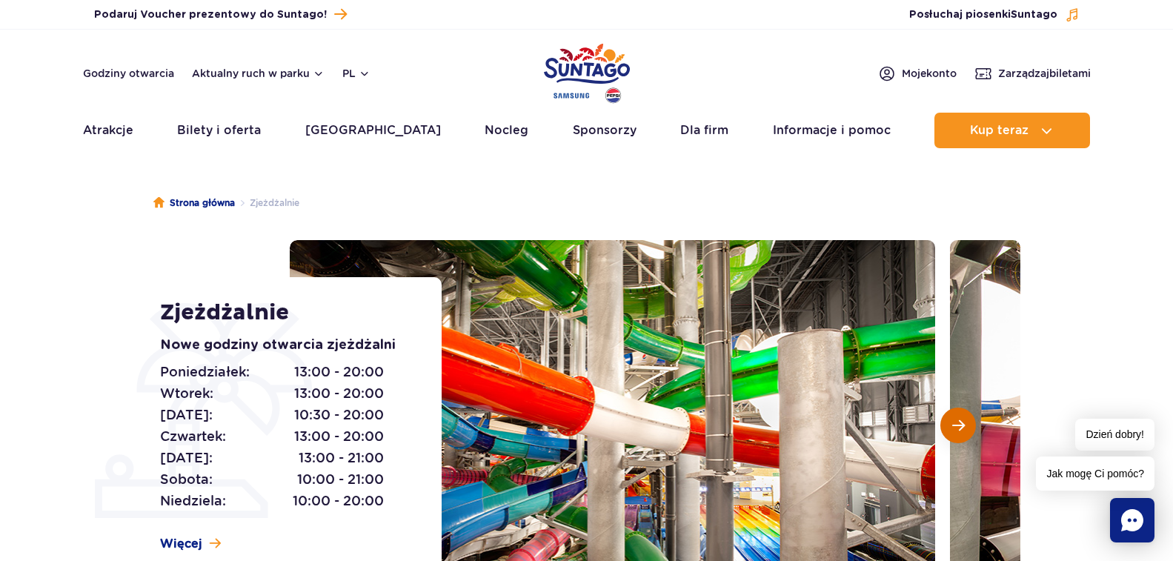
click at [956, 419] on span "Następny slajd" at bounding box center [958, 425] width 13 height 13
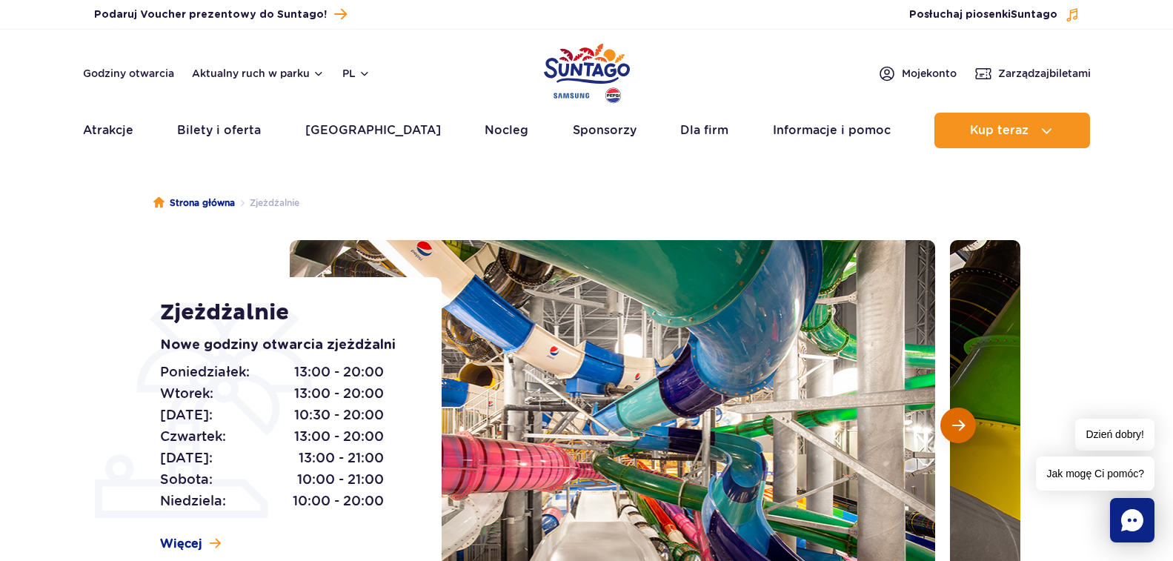
click at [956, 419] on span "Następny slajd" at bounding box center [958, 425] width 13 height 13
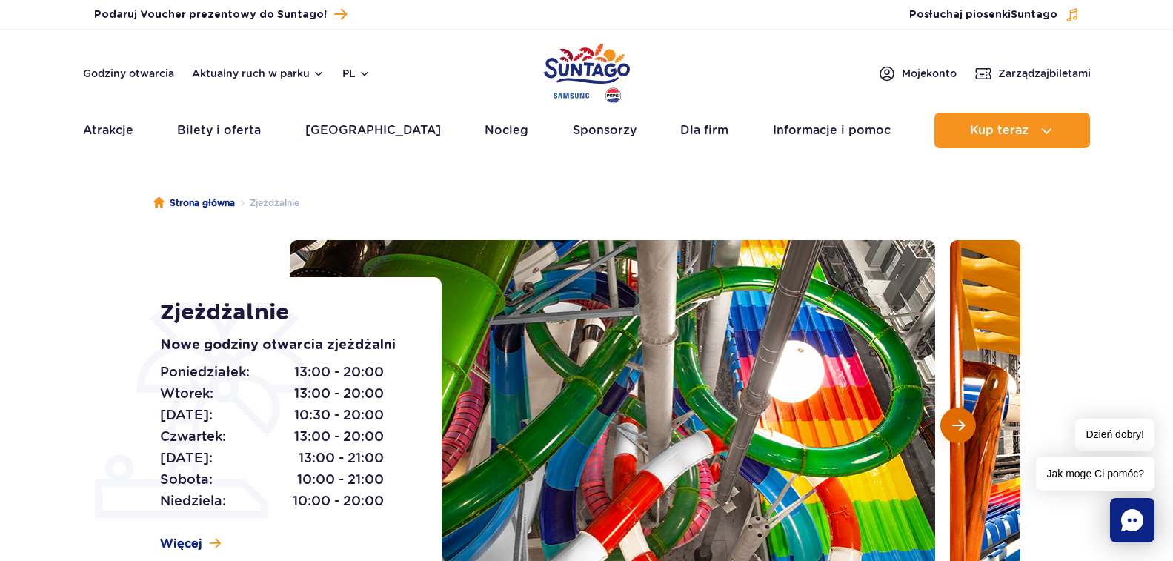
click at [956, 419] on span "Następny slajd" at bounding box center [958, 425] width 13 height 13
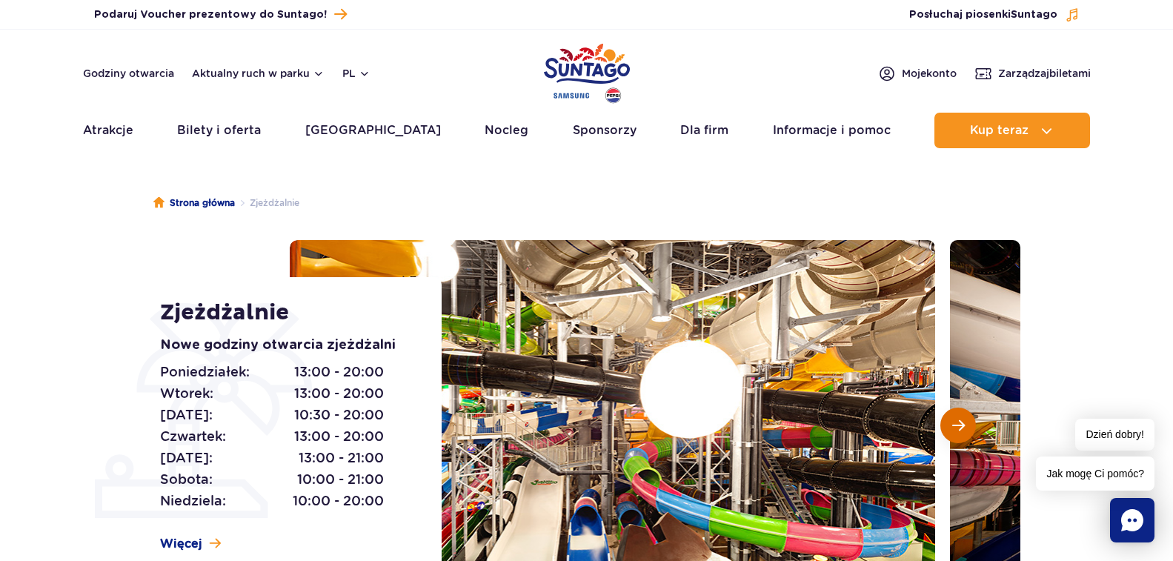
click at [956, 419] on span "Następny slajd" at bounding box center [958, 425] width 13 height 13
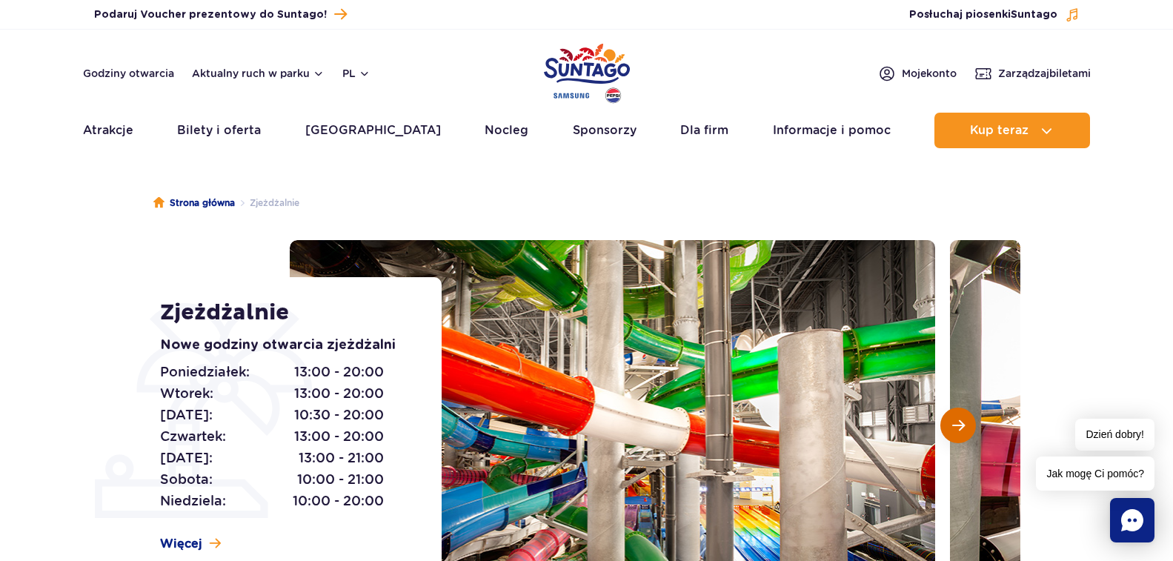
click at [956, 419] on span "Następny slajd" at bounding box center [958, 425] width 13 height 13
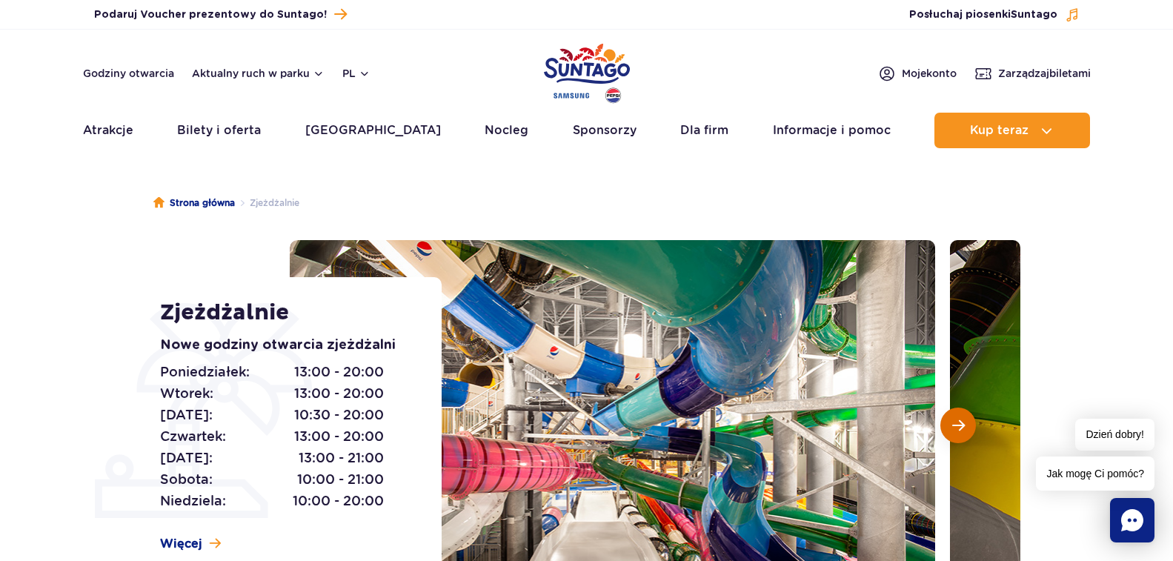
click at [956, 419] on span "Następny slajd" at bounding box center [958, 425] width 13 height 13
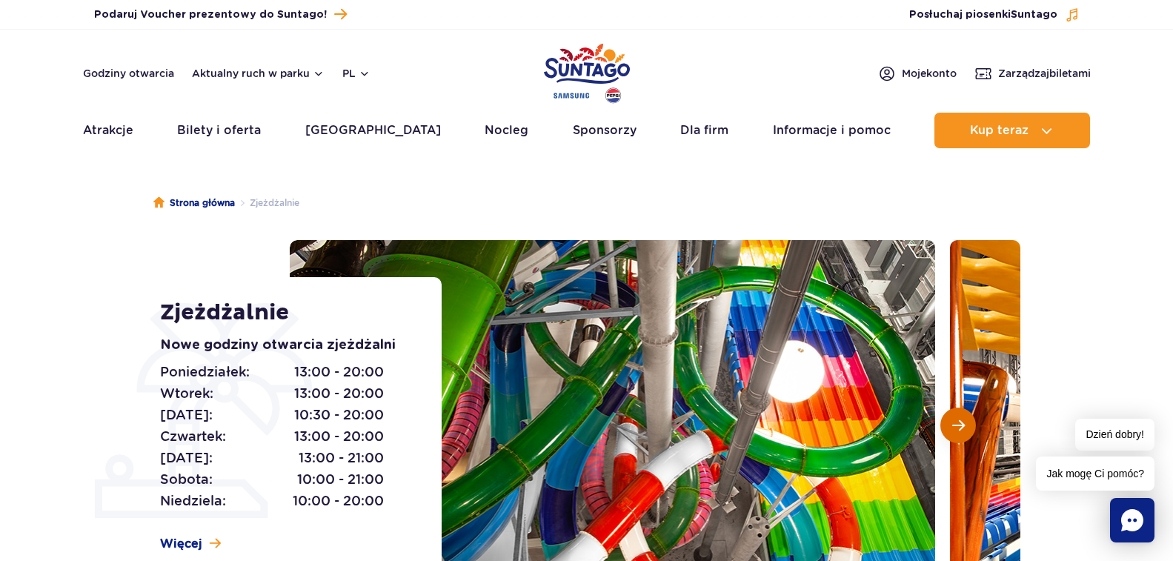
click at [956, 419] on span "Następny slajd" at bounding box center [958, 425] width 13 height 13
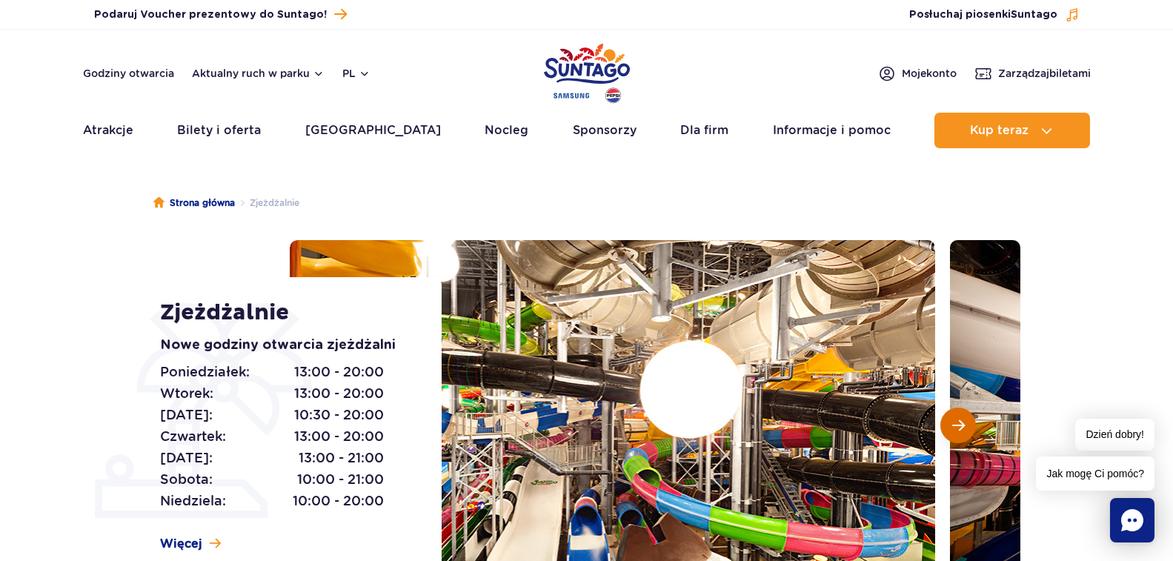
click at [956, 417] on button "Następny slajd" at bounding box center [958, 426] width 36 height 36
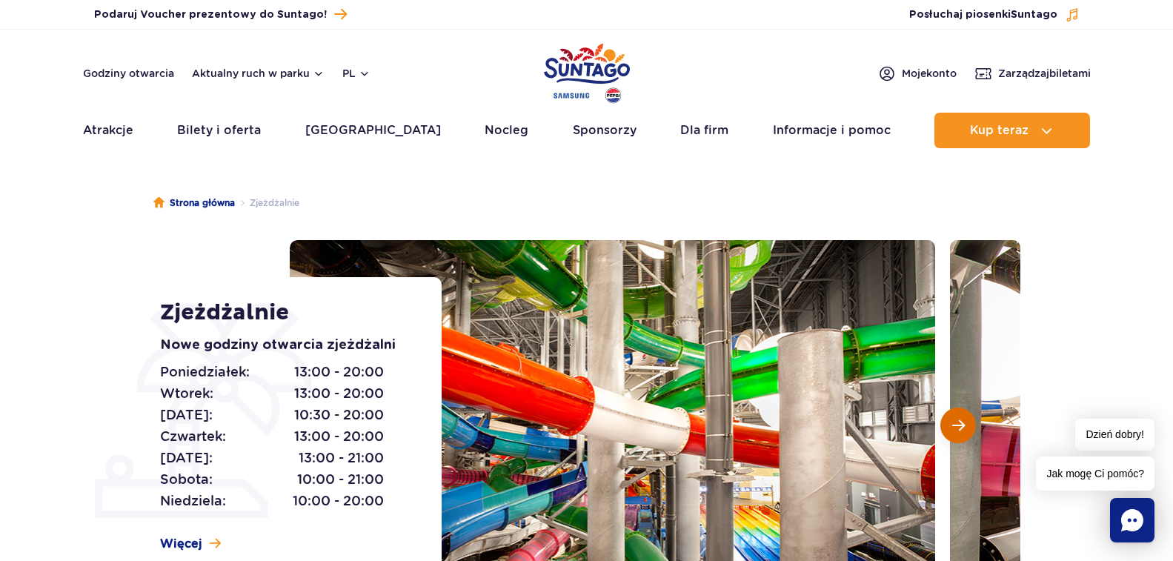
click at [955, 417] on button "Następny slajd" at bounding box center [958, 426] width 36 height 36
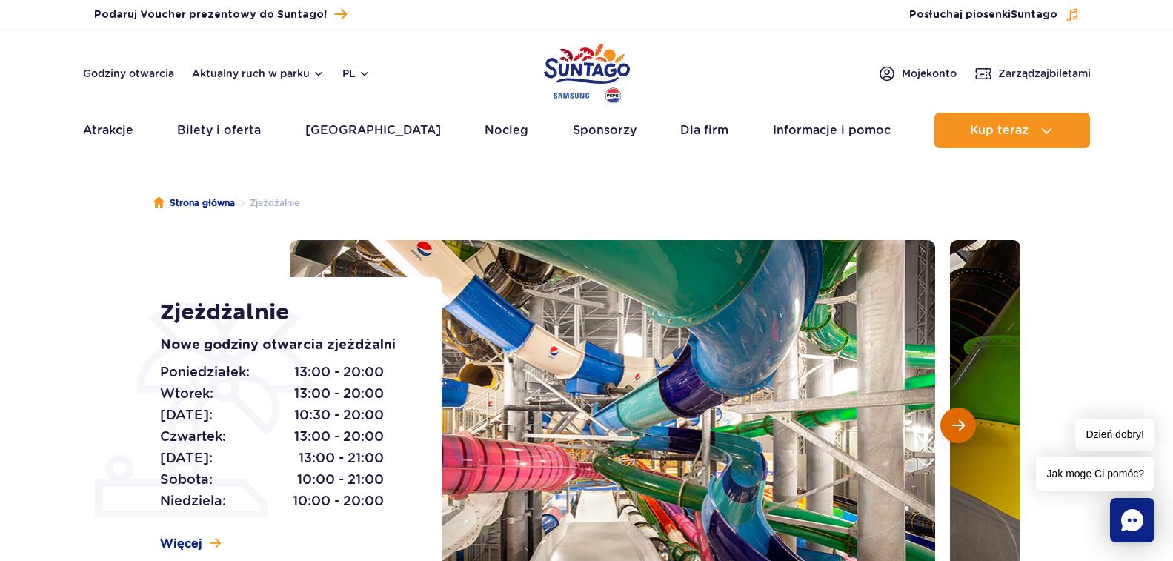
click at [955, 417] on button "Następny slajd" at bounding box center [958, 426] width 36 height 36
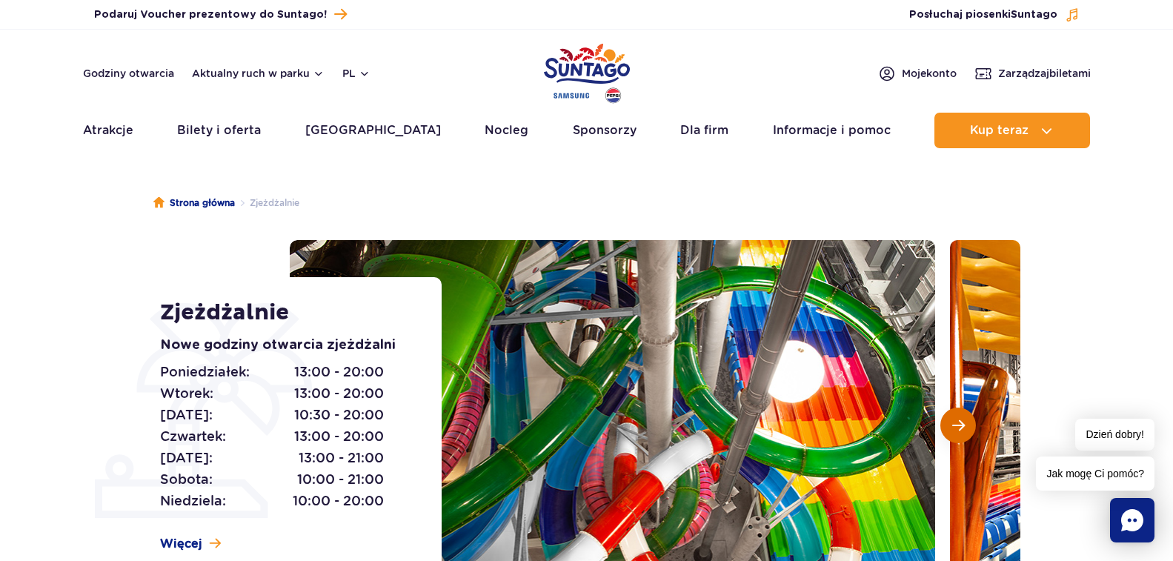
click at [955, 417] on button "Następny slajd" at bounding box center [958, 426] width 36 height 36
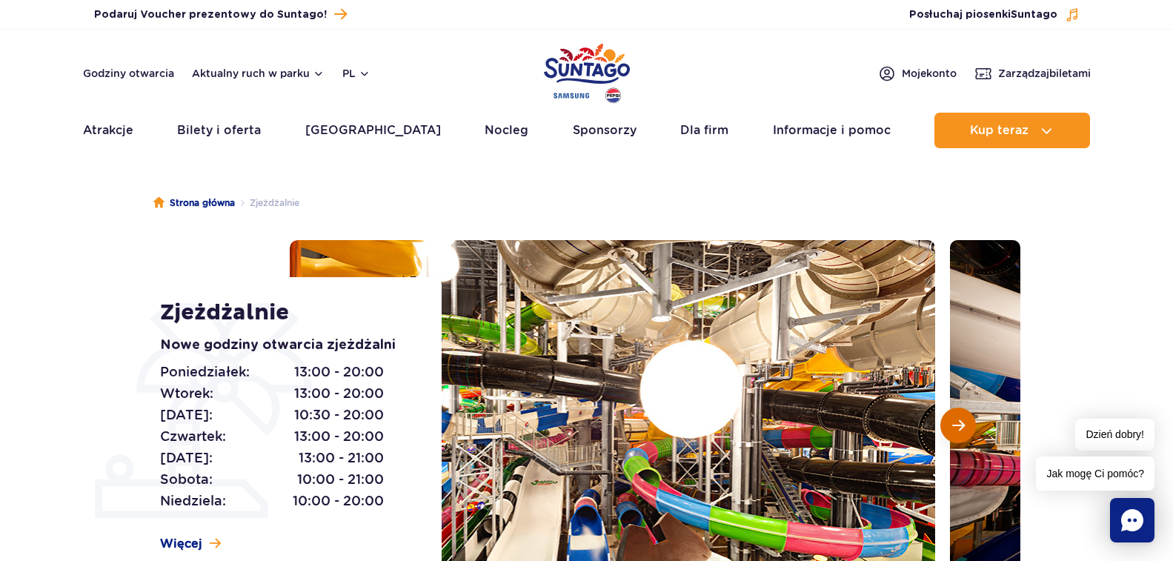
click at [955, 417] on button "Następny slajd" at bounding box center [958, 426] width 36 height 36
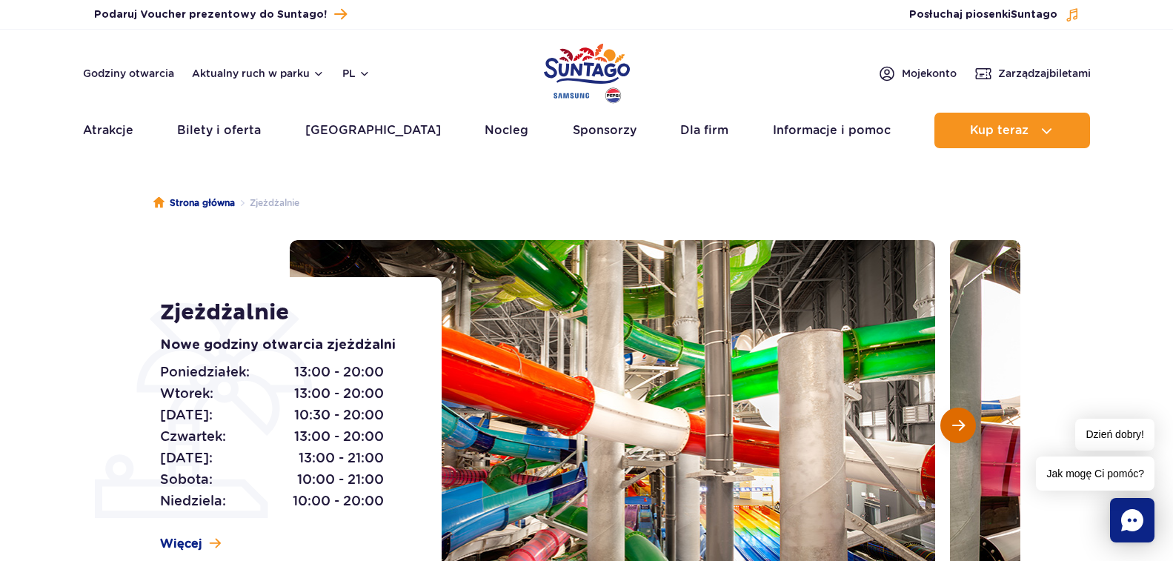
click at [955, 417] on button "Następny slajd" at bounding box center [958, 426] width 36 height 36
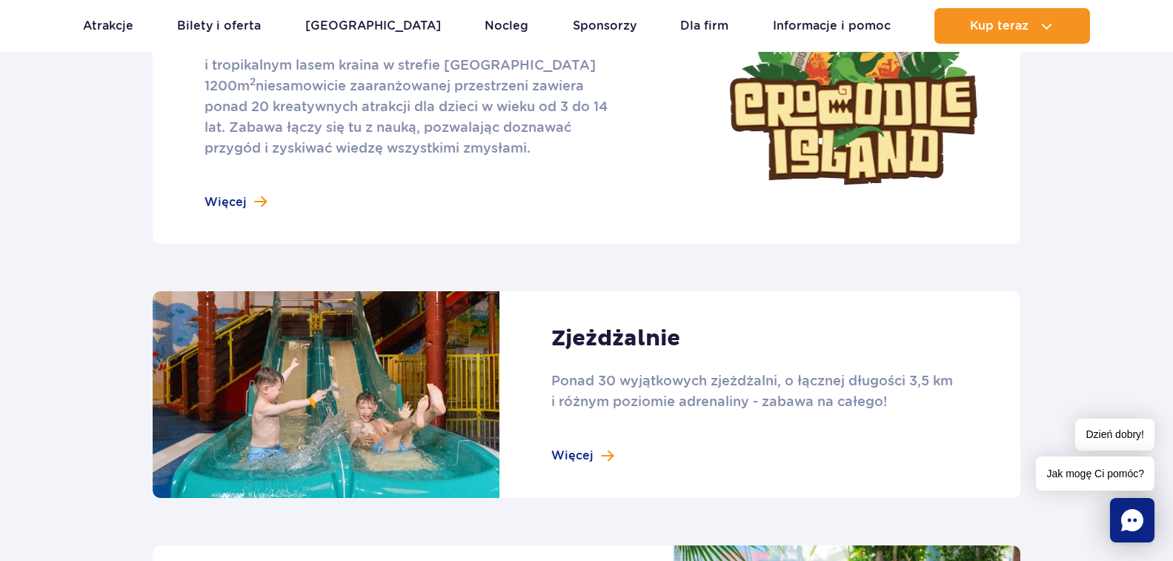
scroll to position [988, 0]
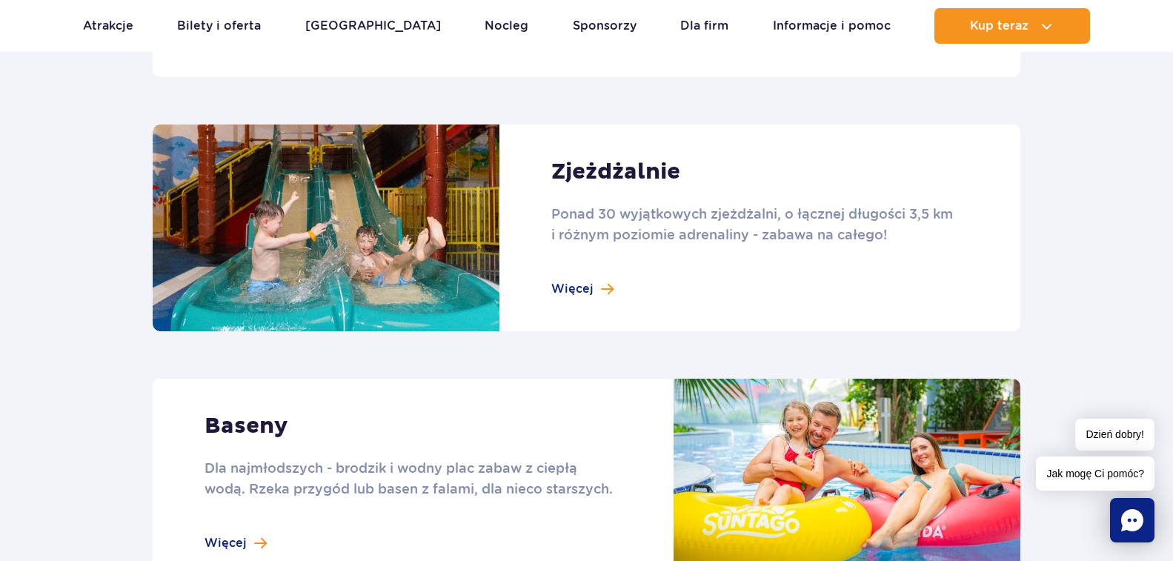
click at [589, 293] on link at bounding box center [587, 227] width 868 height 207
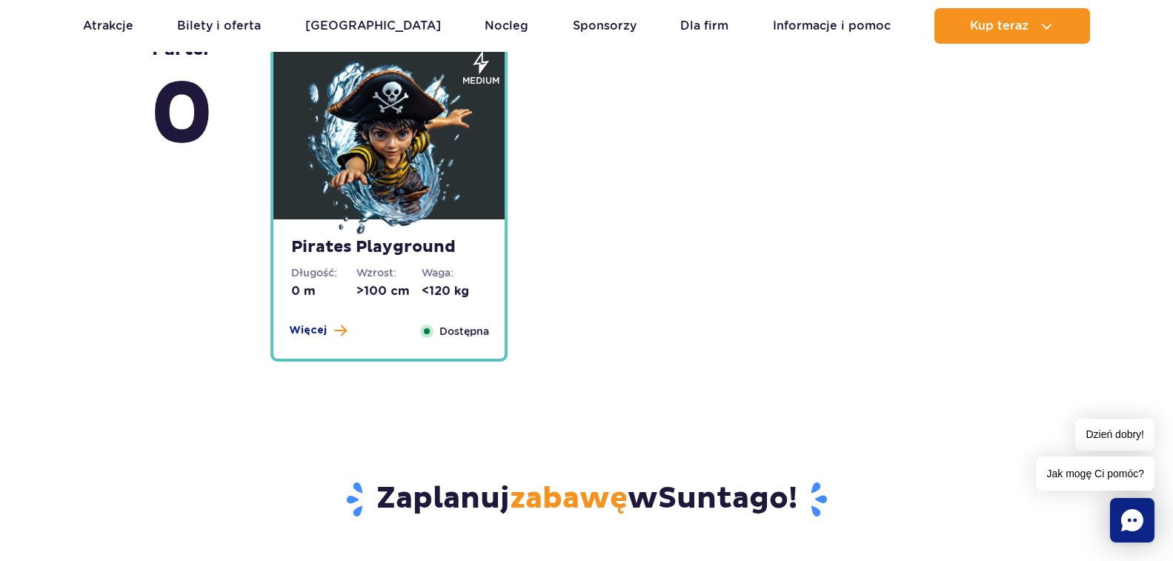
scroll to position [4199, 0]
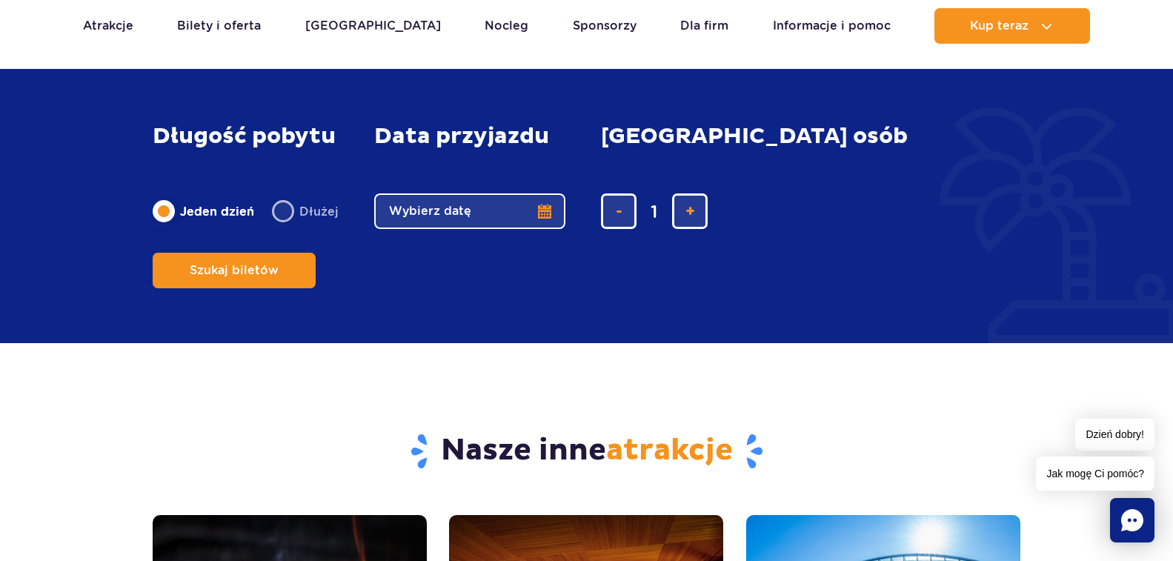
click at [541, 229] on button "Wybierz datę" at bounding box center [469, 211] width 191 height 36
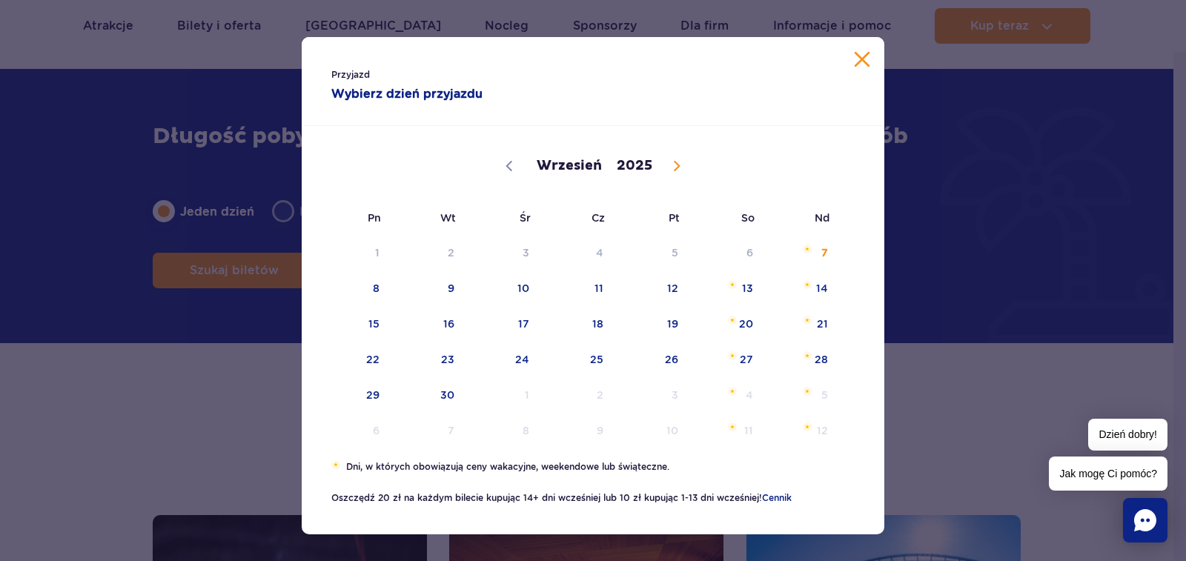
click at [666, 159] on span at bounding box center [676, 165] width 25 height 25
select select "9"
click at [516, 396] on span "29" at bounding box center [503, 395] width 75 height 34
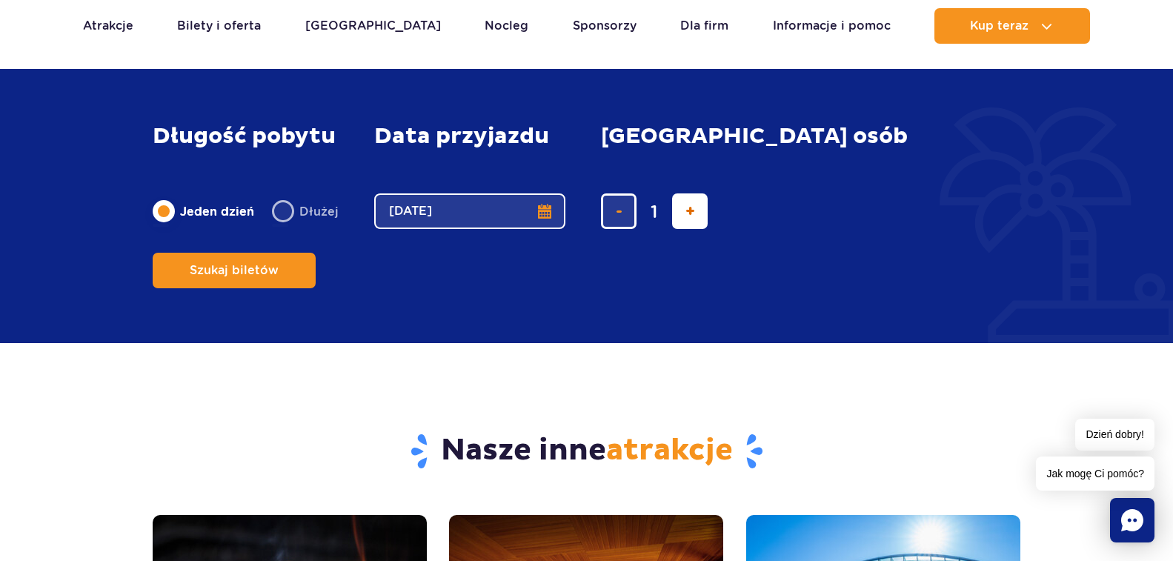
click at [696, 229] on button "dodaj bilet" at bounding box center [690, 211] width 36 height 36
type input "5"
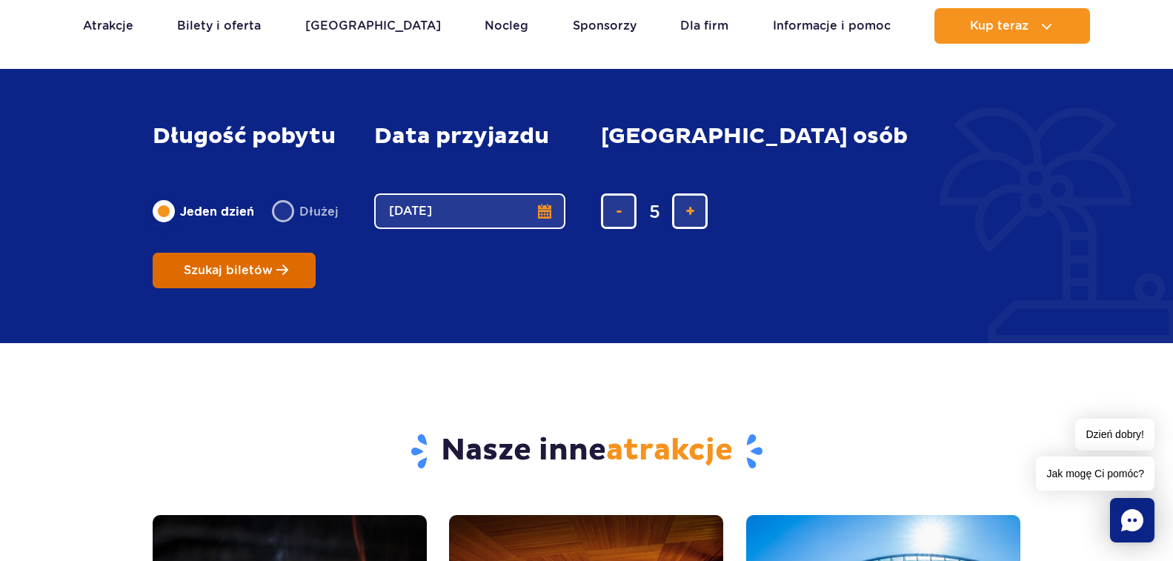
click at [316, 253] on button "Szukaj biletów" at bounding box center [234, 271] width 163 height 36
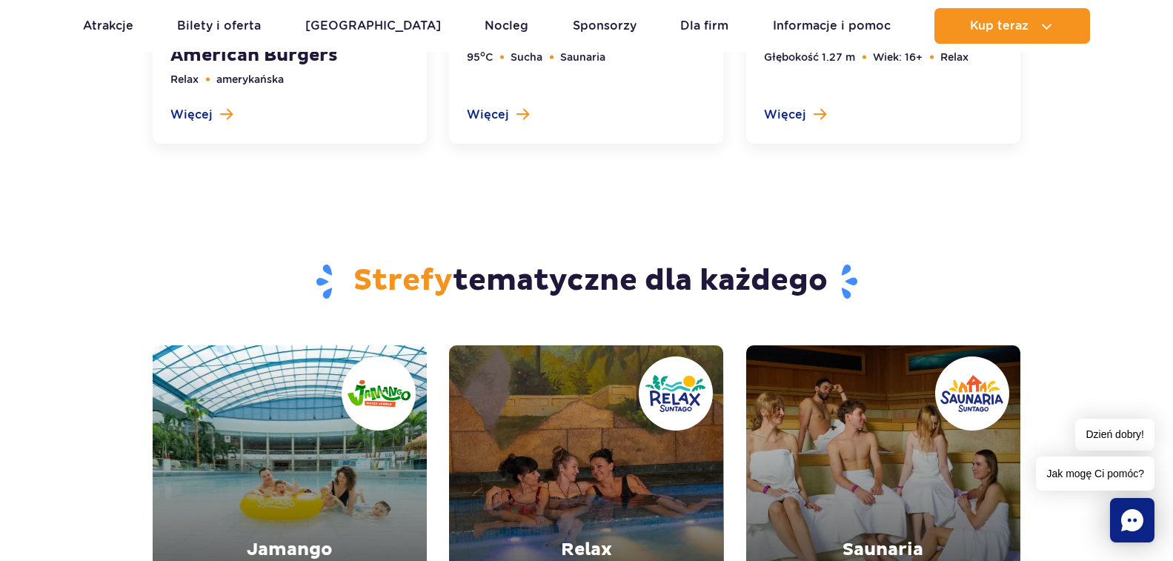
scroll to position [5187, 0]
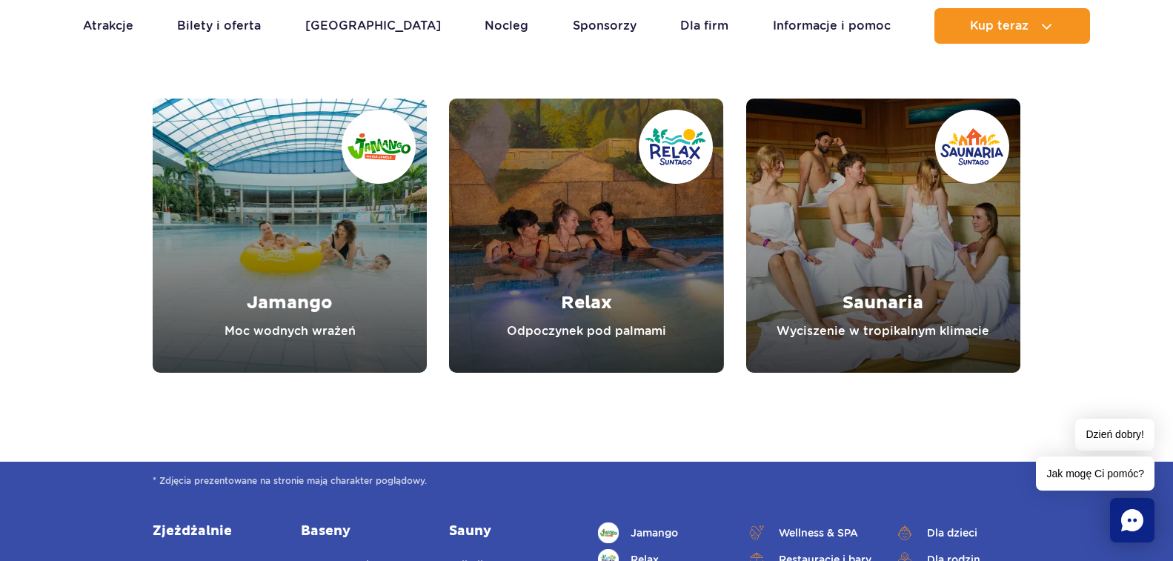
click at [579, 329] on link "Relax" at bounding box center [586, 236] width 274 height 274
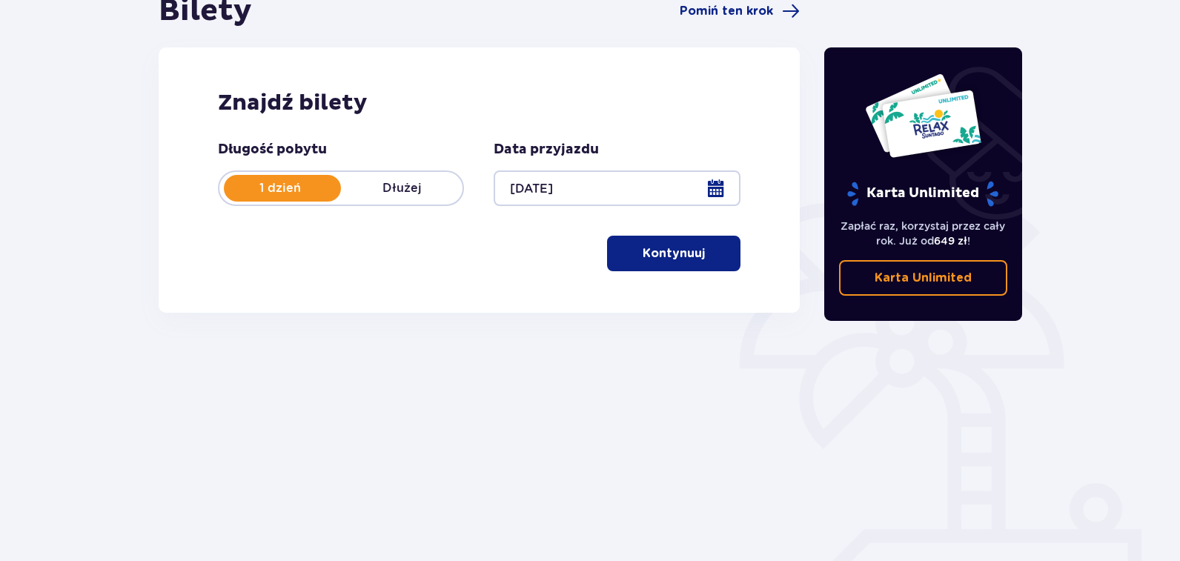
scroll to position [194, 0]
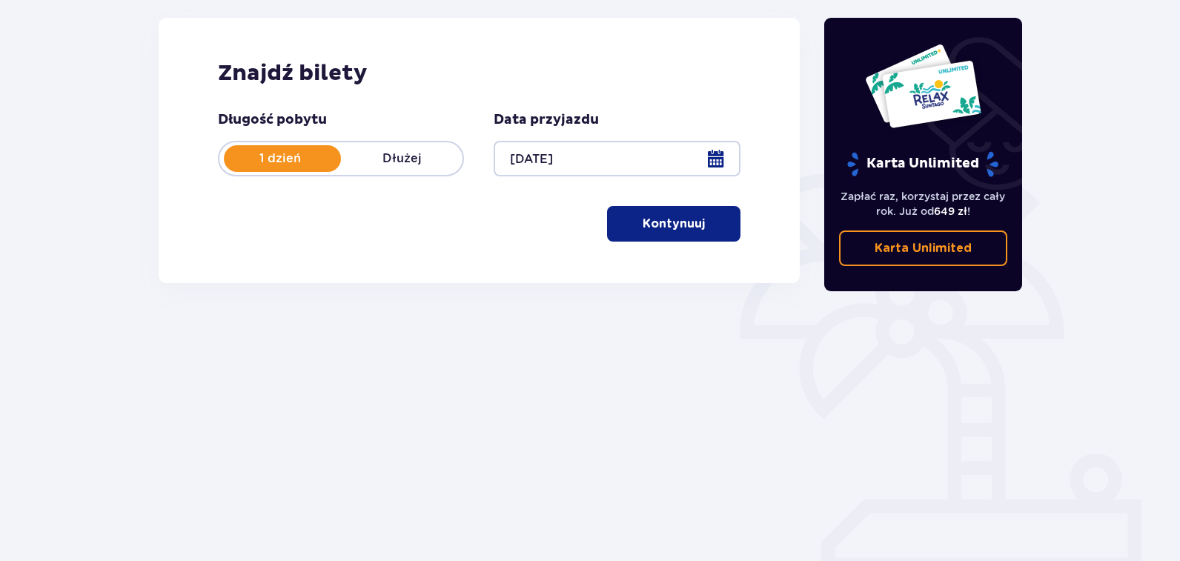
click at [730, 229] on button "Kontynuuj" at bounding box center [673, 224] width 133 height 36
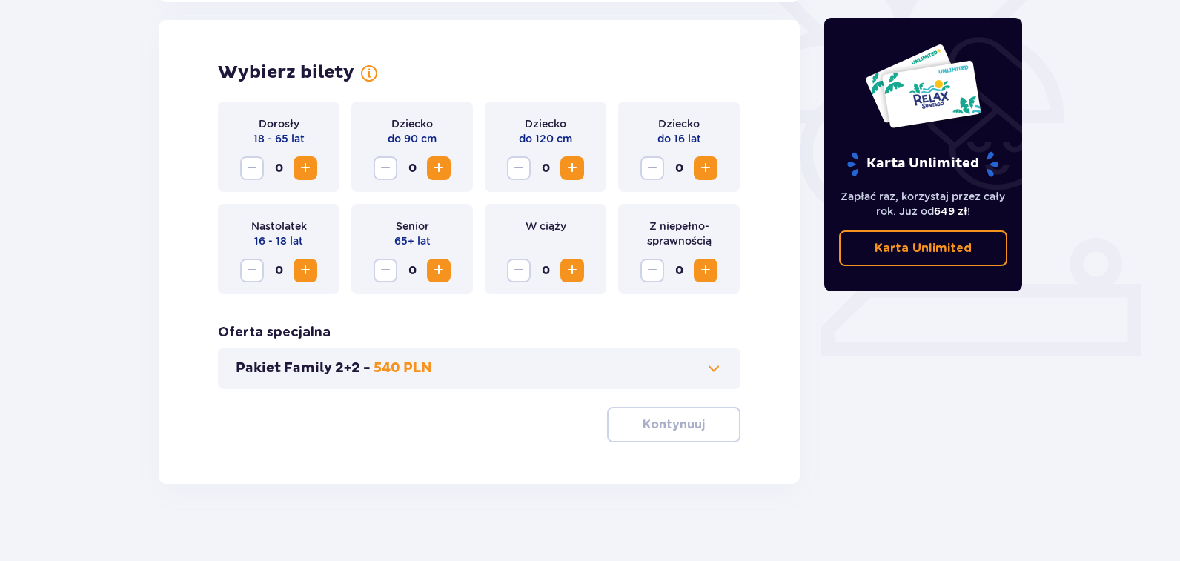
scroll to position [412, 0]
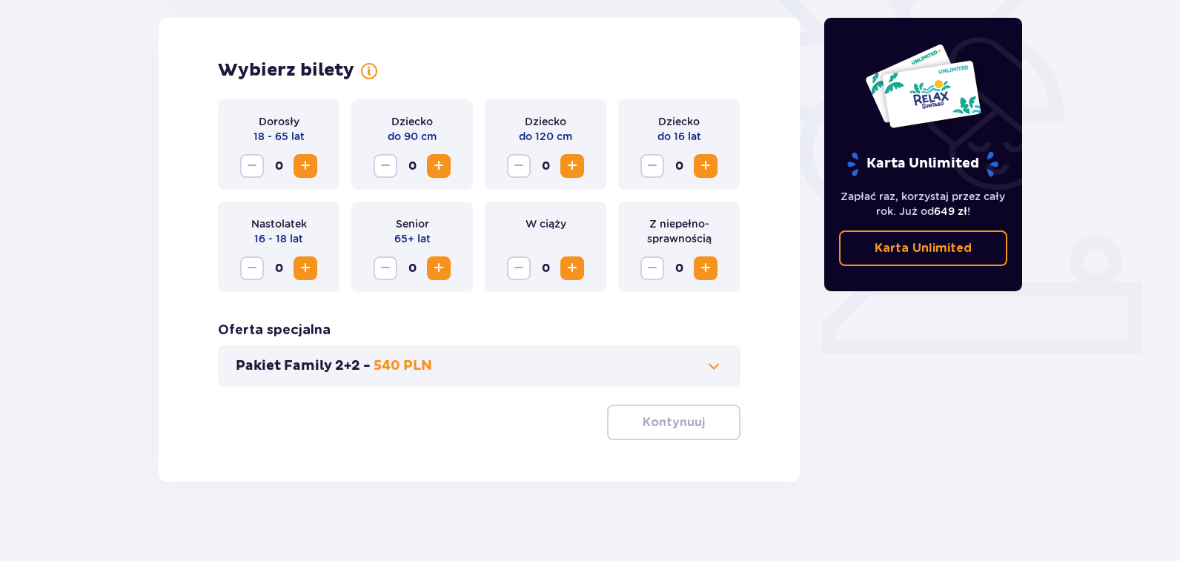
click at [307, 159] on span "Increase" at bounding box center [305, 166] width 18 height 18
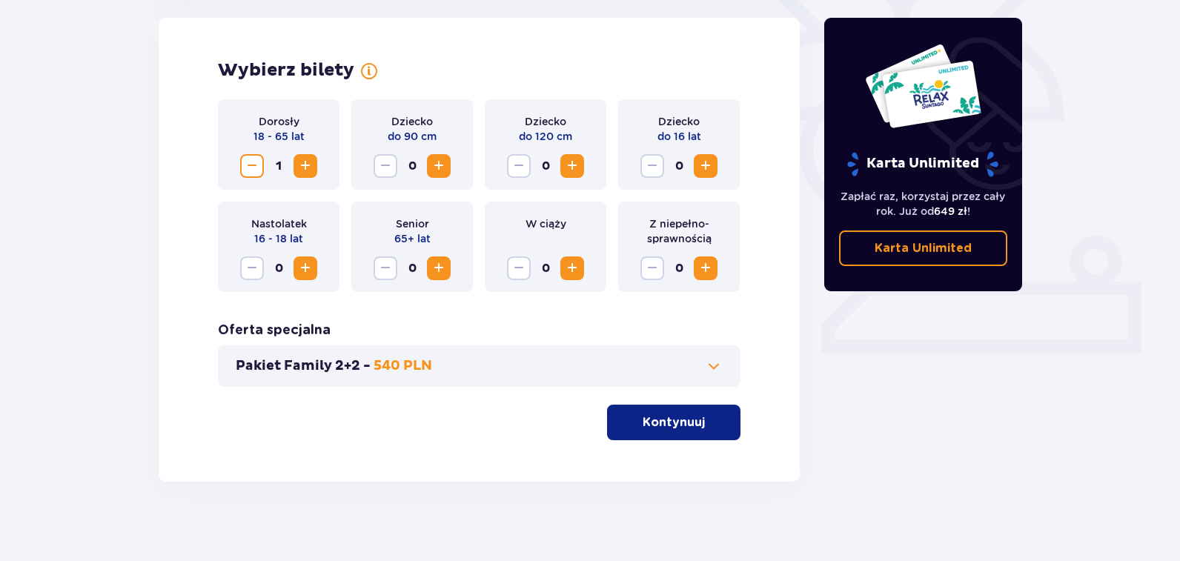
click at [307, 159] on span "Increase" at bounding box center [305, 166] width 18 height 18
click at [578, 167] on span "Increase" at bounding box center [572, 166] width 18 height 18
click at [705, 159] on span "Increase" at bounding box center [705, 166] width 18 height 18
click at [675, 424] on p "Kontynuuj" at bounding box center [673, 422] width 62 height 16
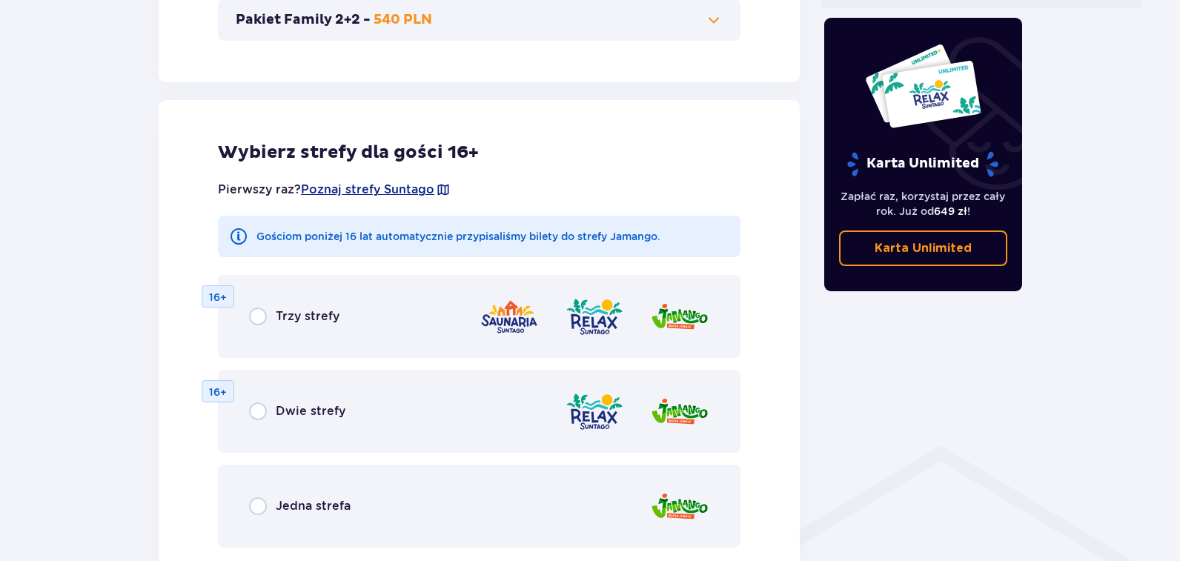
scroll to position [744, 0]
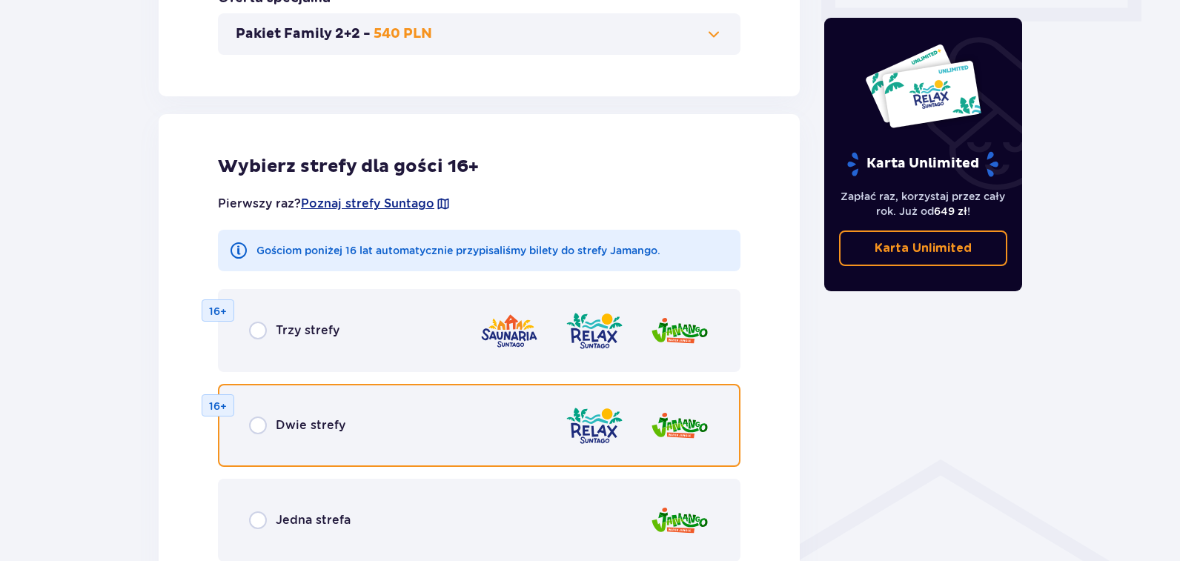
click at [254, 423] on input "radio" at bounding box center [258, 425] width 18 height 18
radio input "true"
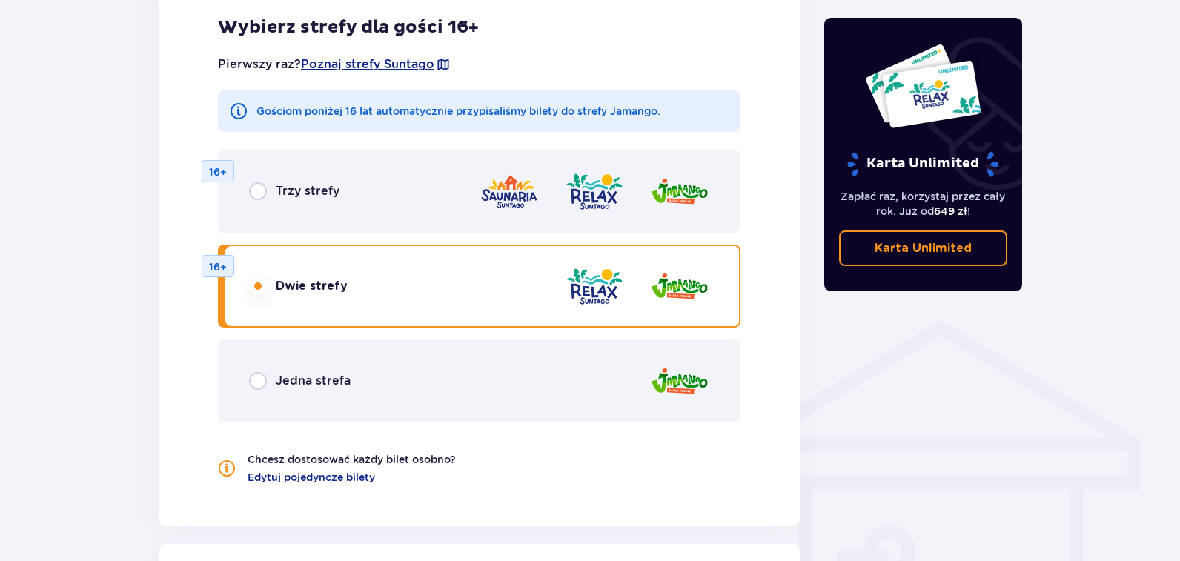
scroll to position [897, 0]
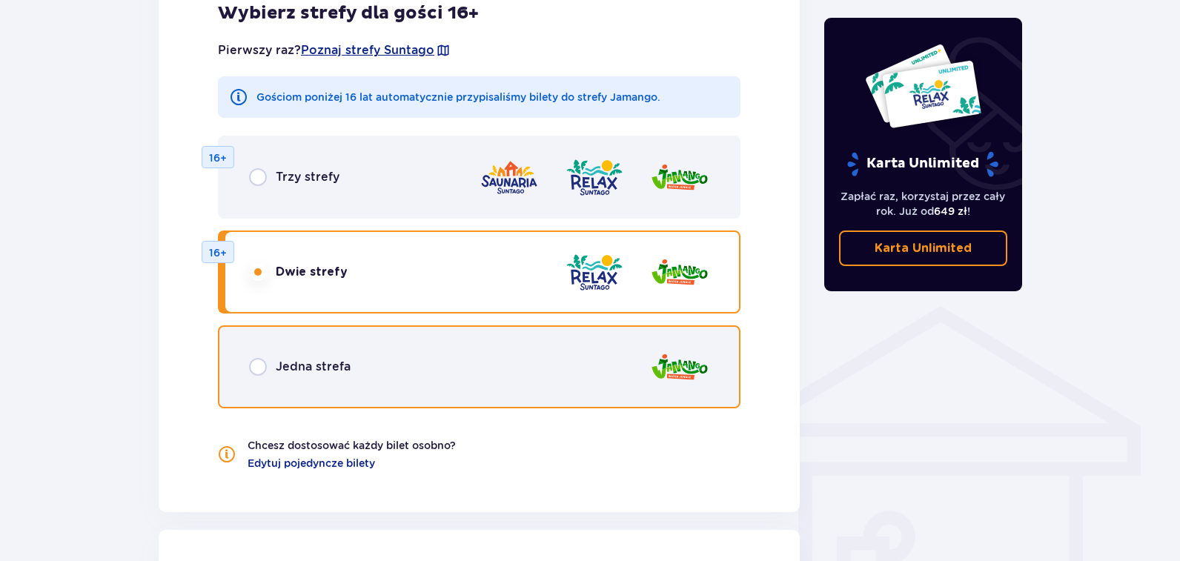
click at [250, 369] on input "radio" at bounding box center [258, 367] width 18 height 18
radio input "true"
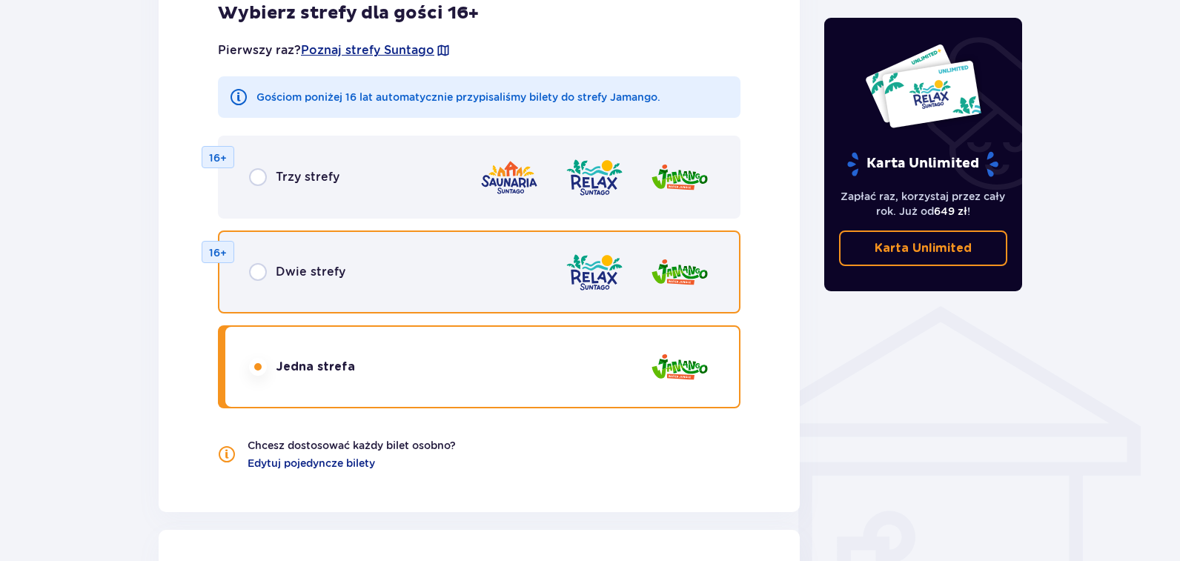
click at [258, 264] on input "radio" at bounding box center [258, 272] width 18 height 18
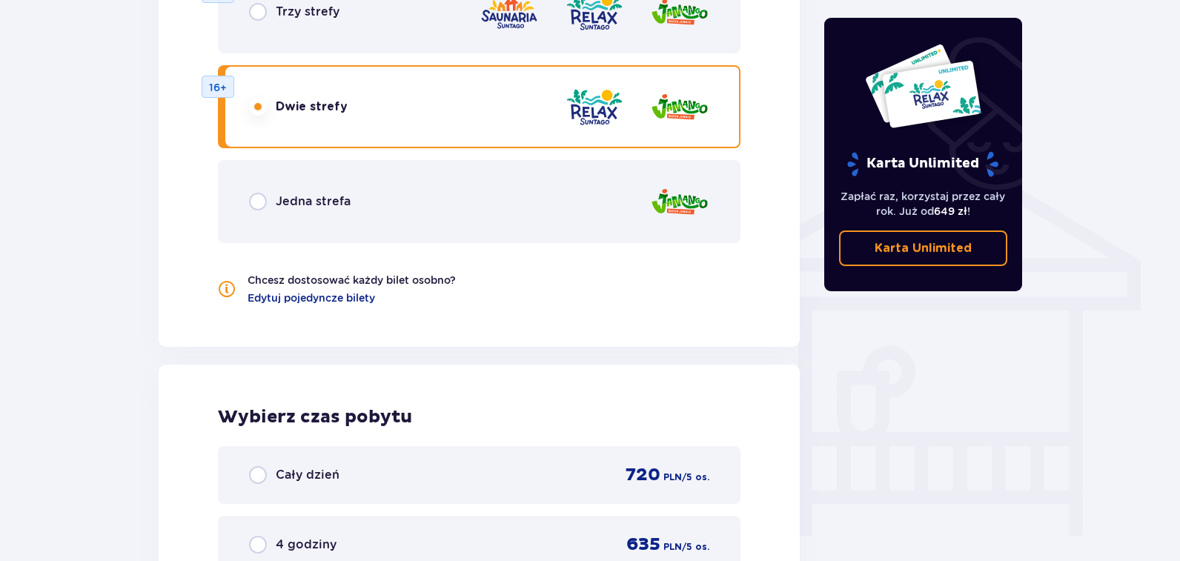
scroll to position [898, 0]
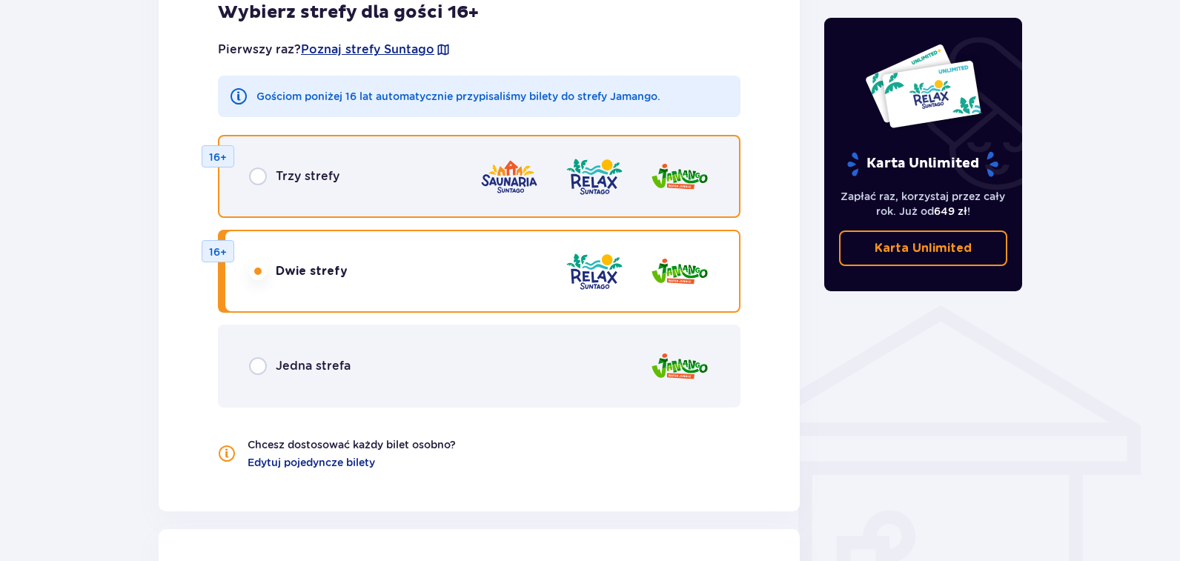
click at [261, 176] on input "radio" at bounding box center [258, 176] width 18 height 18
radio input "true"
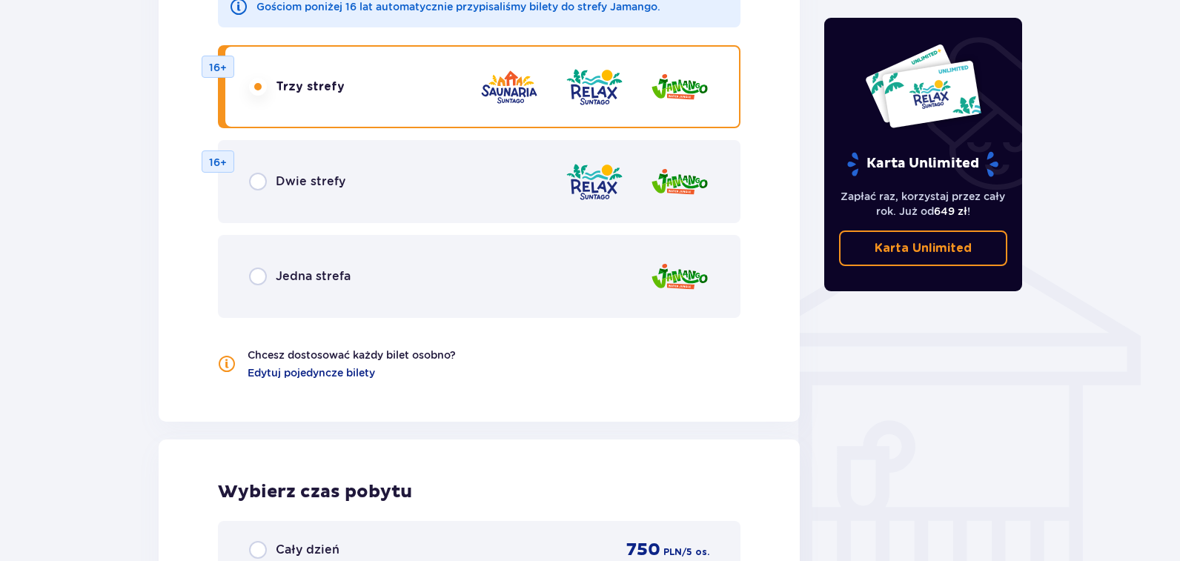
scroll to position [1474, 0]
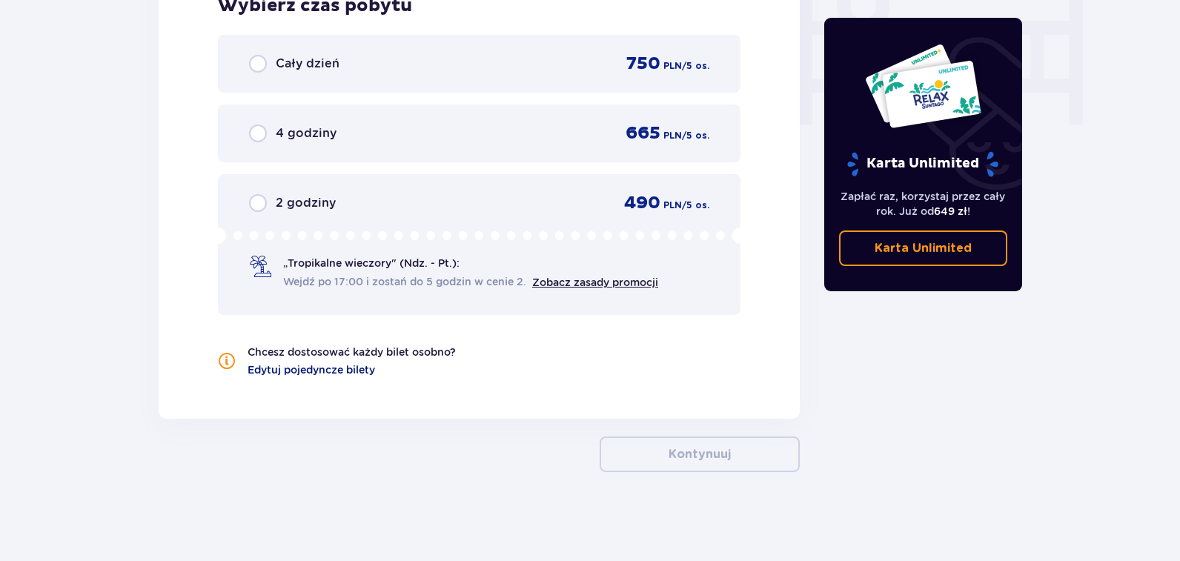
click at [307, 373] on span "Edytuj pojedyncze bilety" at bounding box center [310, 369] width 127 height 15
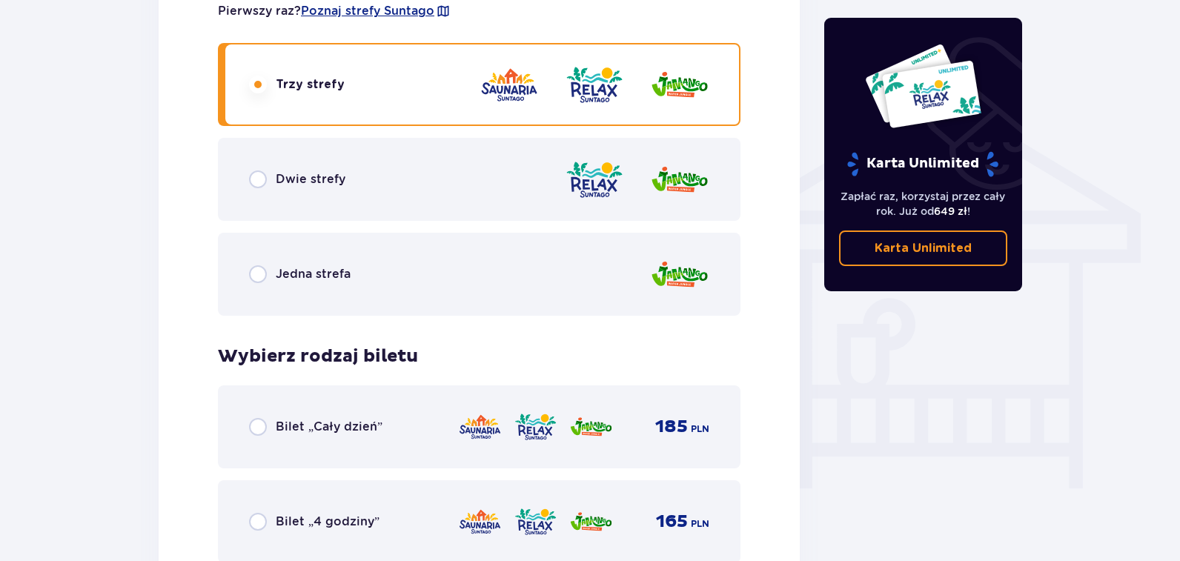
scroll to position [0, 0]
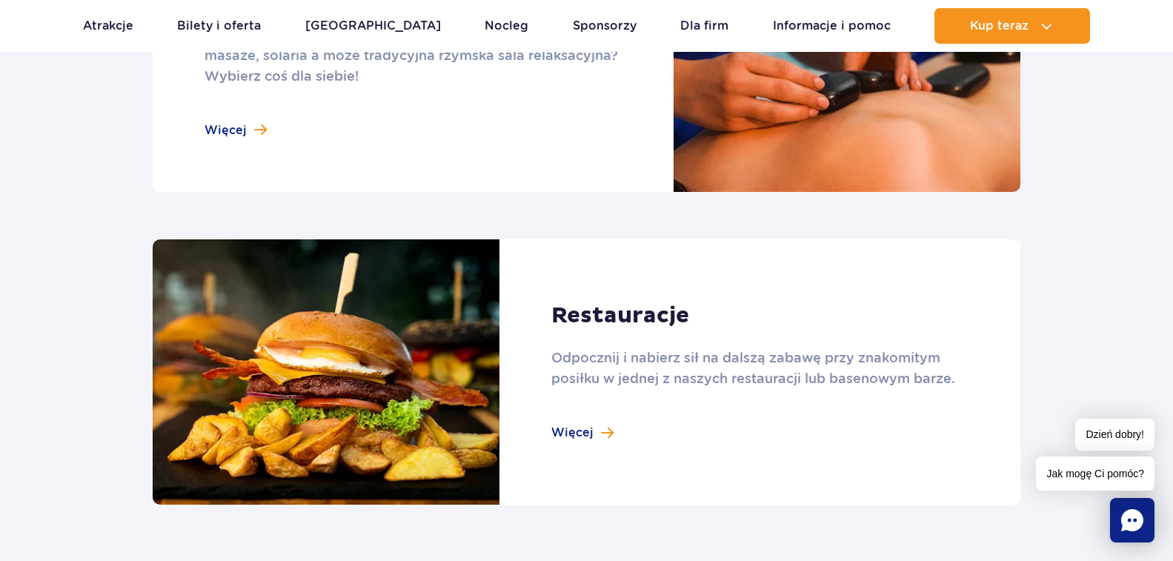
scroll to position [1482, 0]
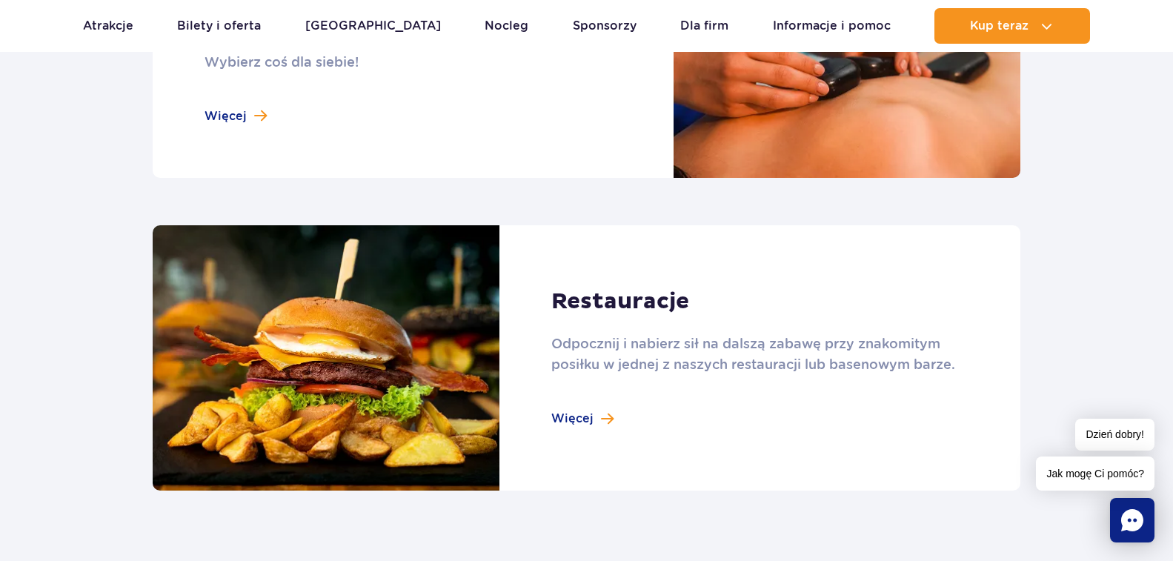
click at [560, 418] on link at bounding box center [587, 358] width 868 height 266
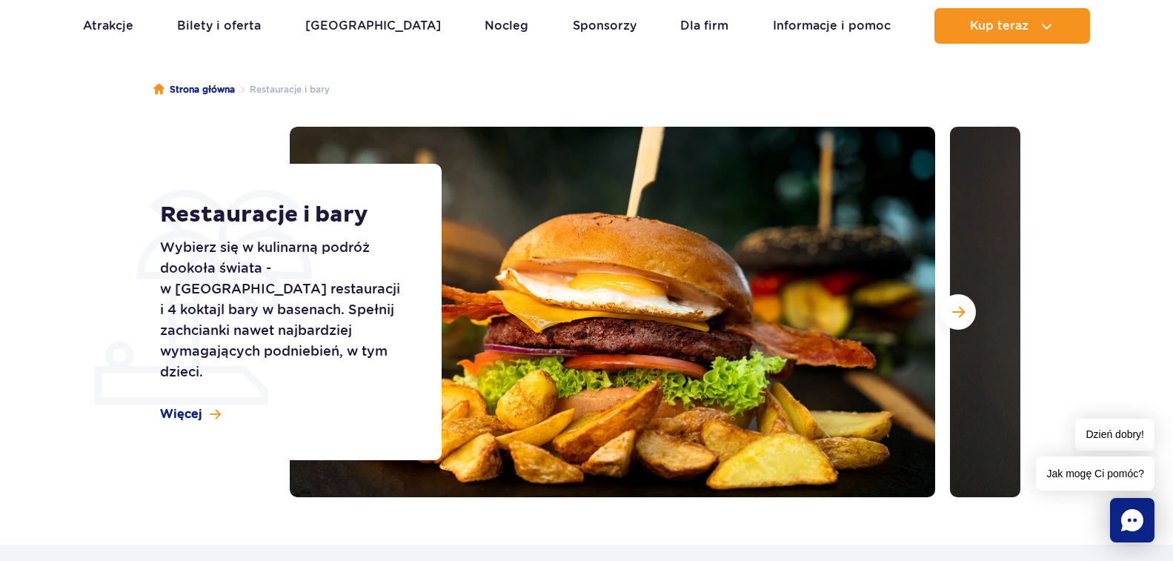
scroll to position [247, 0]
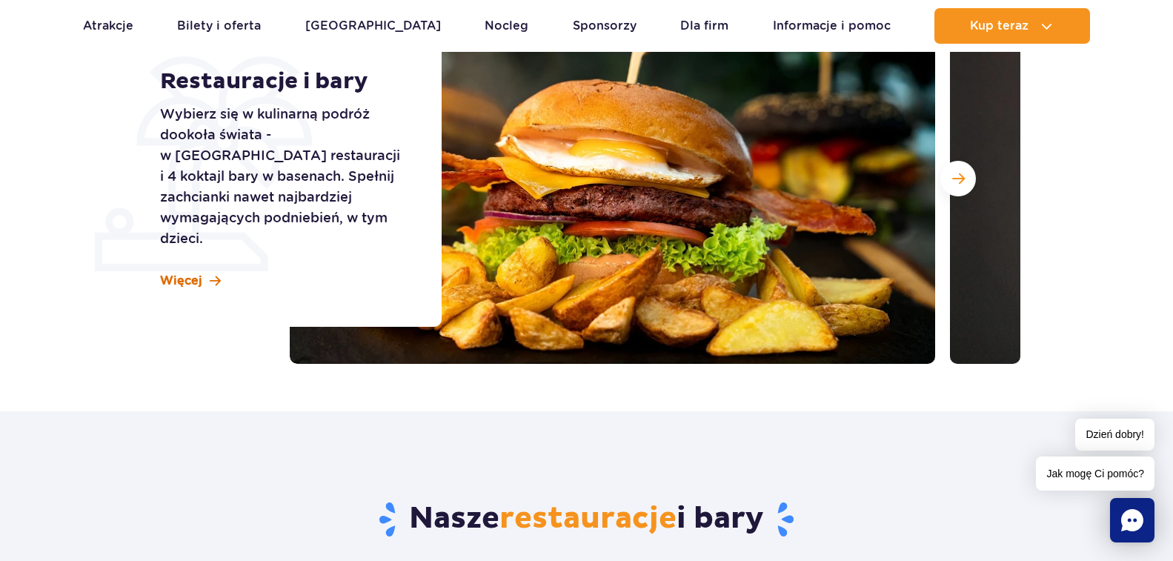
click at [184, 273] on span "Więcej" at bounding box center [181, 281] width 42 height 16
click at [200, 273] on span "Więcej" at bounding box center [181, 281] width 42 height 16
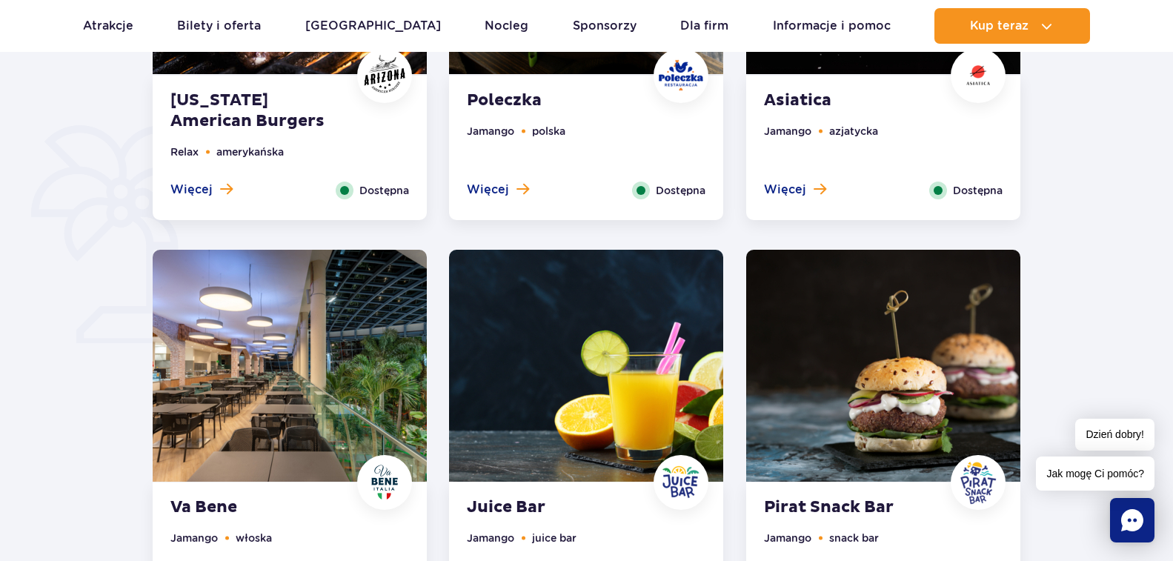
scroll to position [1235, 0]
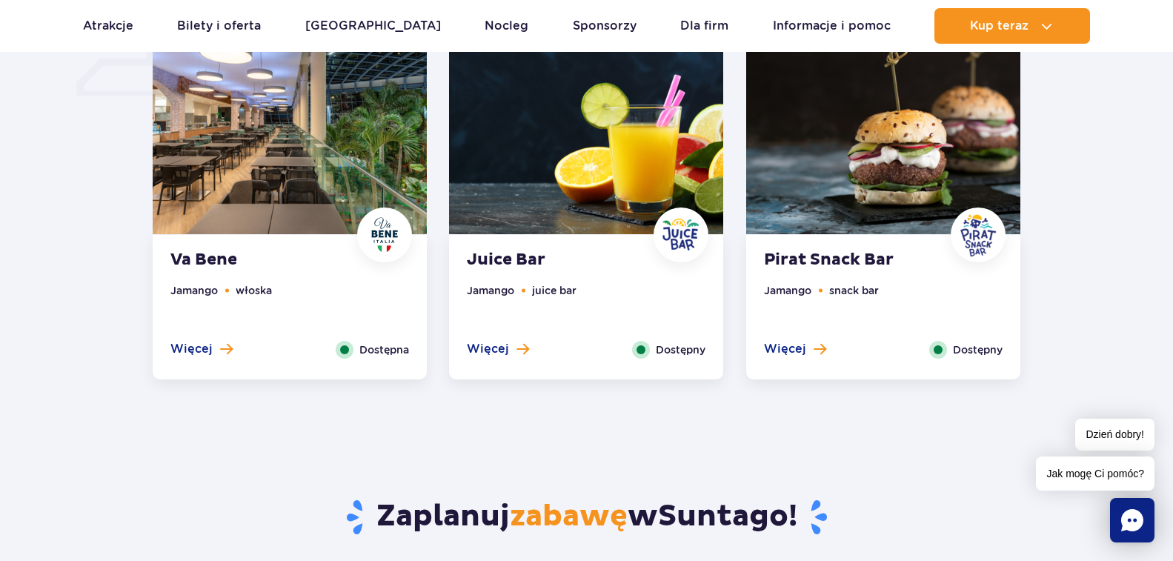
drag, startPoint x: 777, startPoint y: 349, endPoint x: 732, endPoint y: 350, distance: 44.5
click at [777, 348] on span "Więcej" at bounding box center [785, 349] width 42 height 16
click at [776, 342] on span "Więcej" at bounding box center [785, 349] width 42 height 16
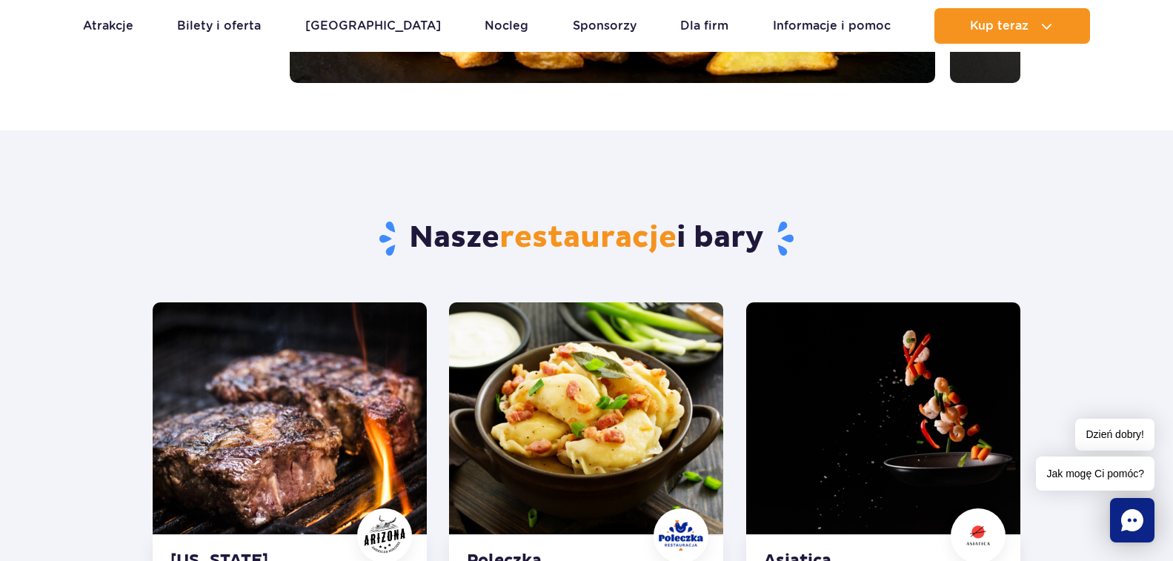
scroll to position [520, 0]
